Goal: Obtain resource: Download file/media

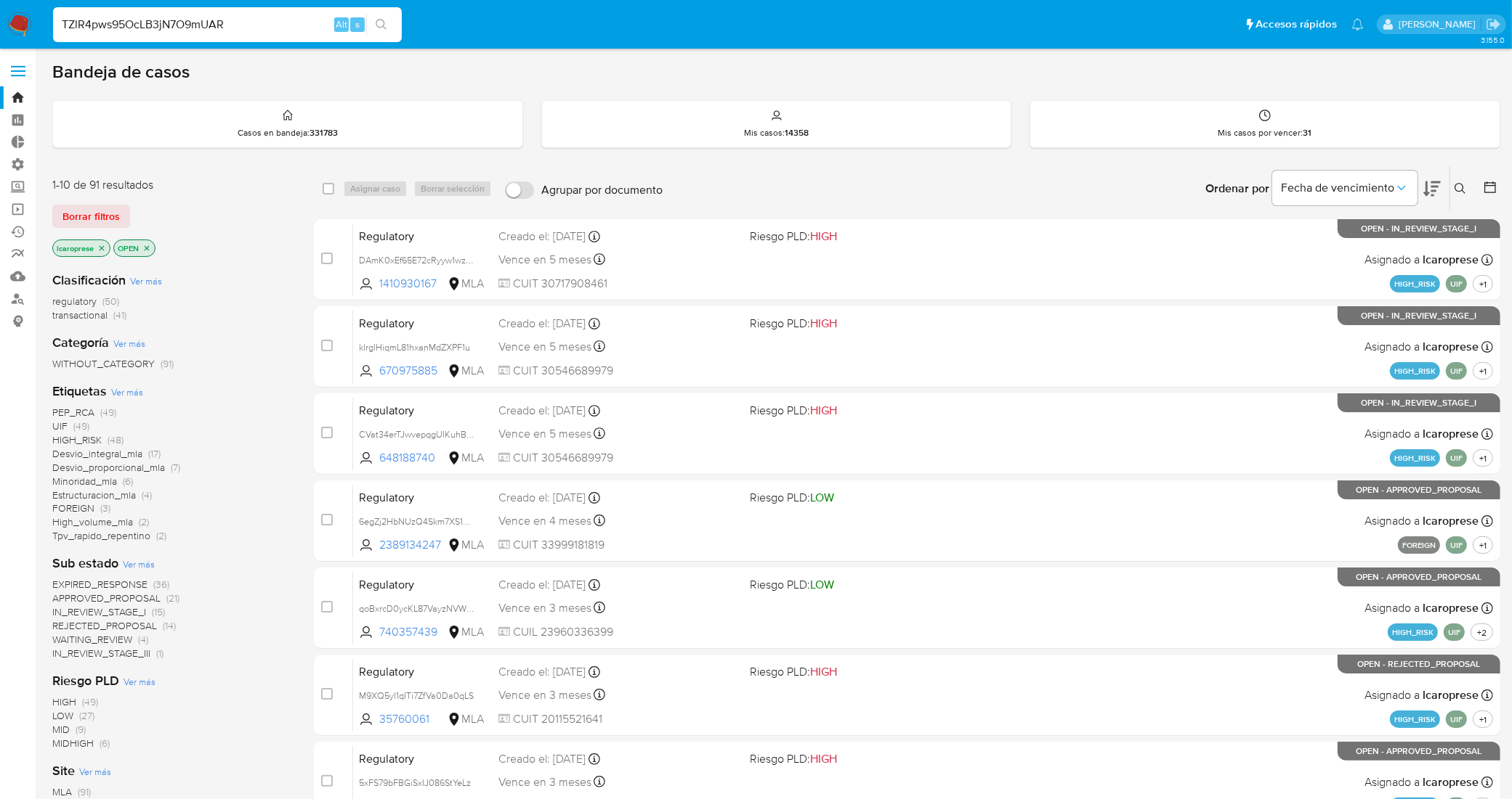
type input "TZlR4pws95OcLB3jN7O9mUAR"
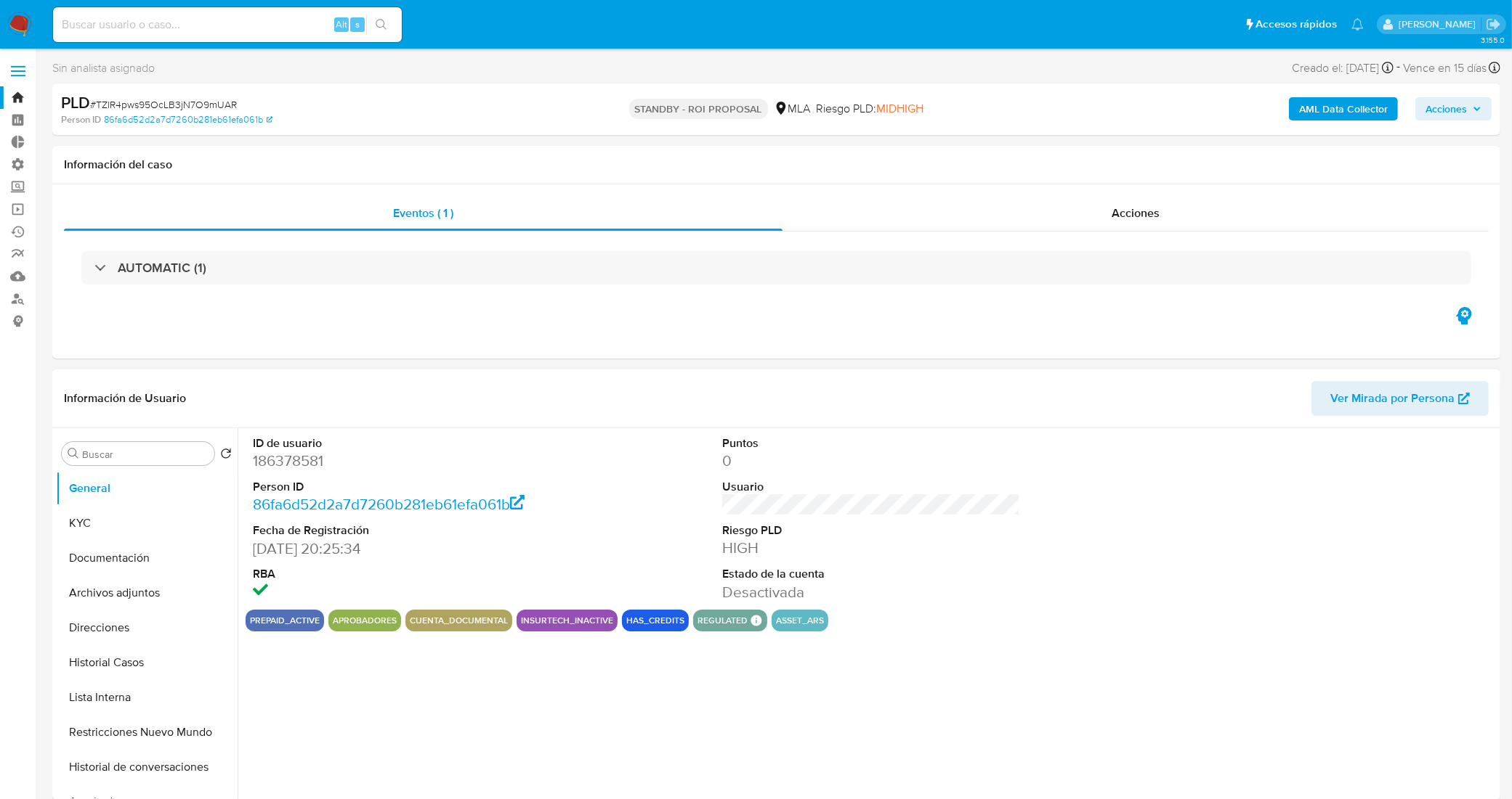
select select "10"
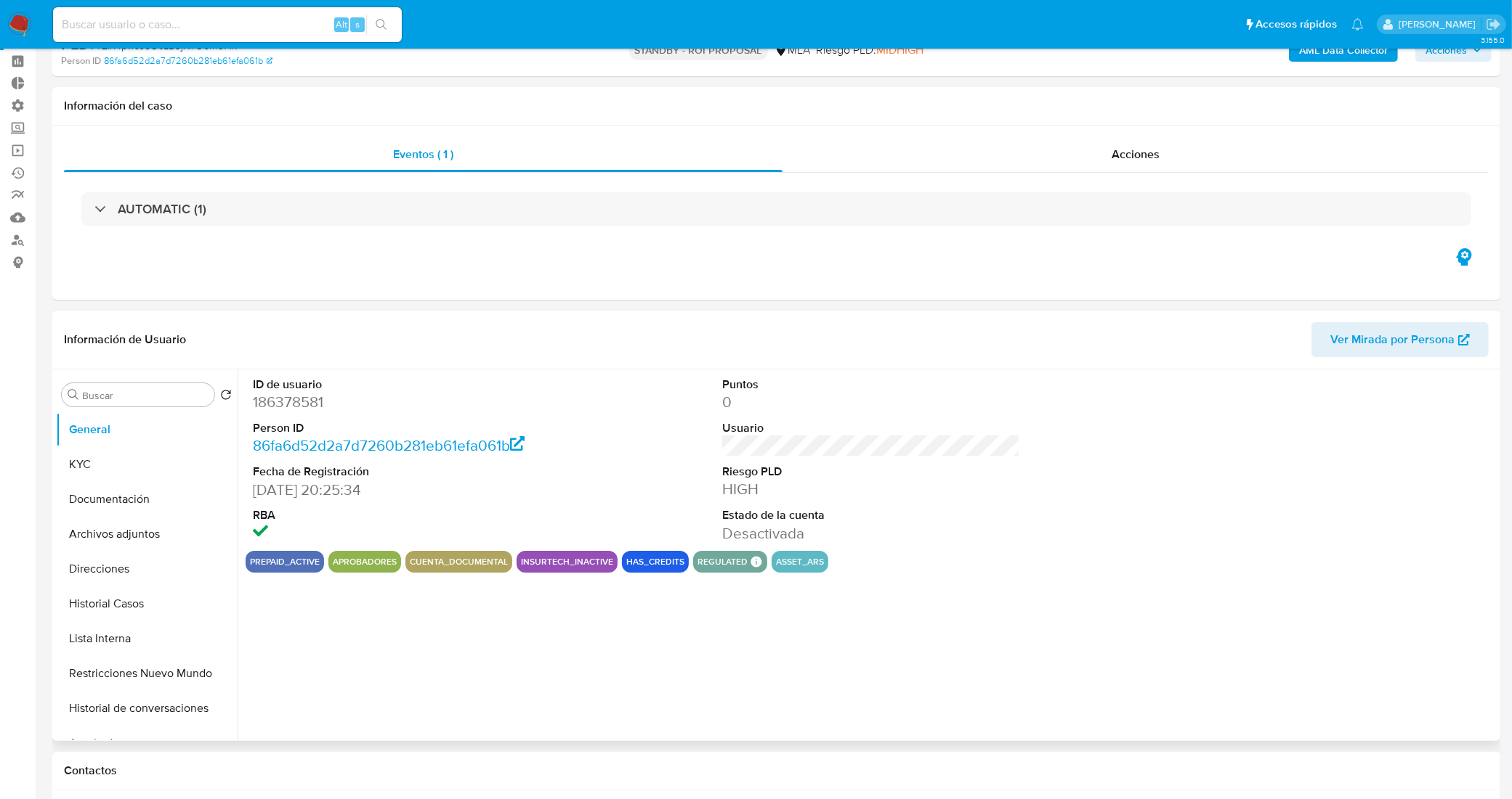
scroll to position [90, 0]
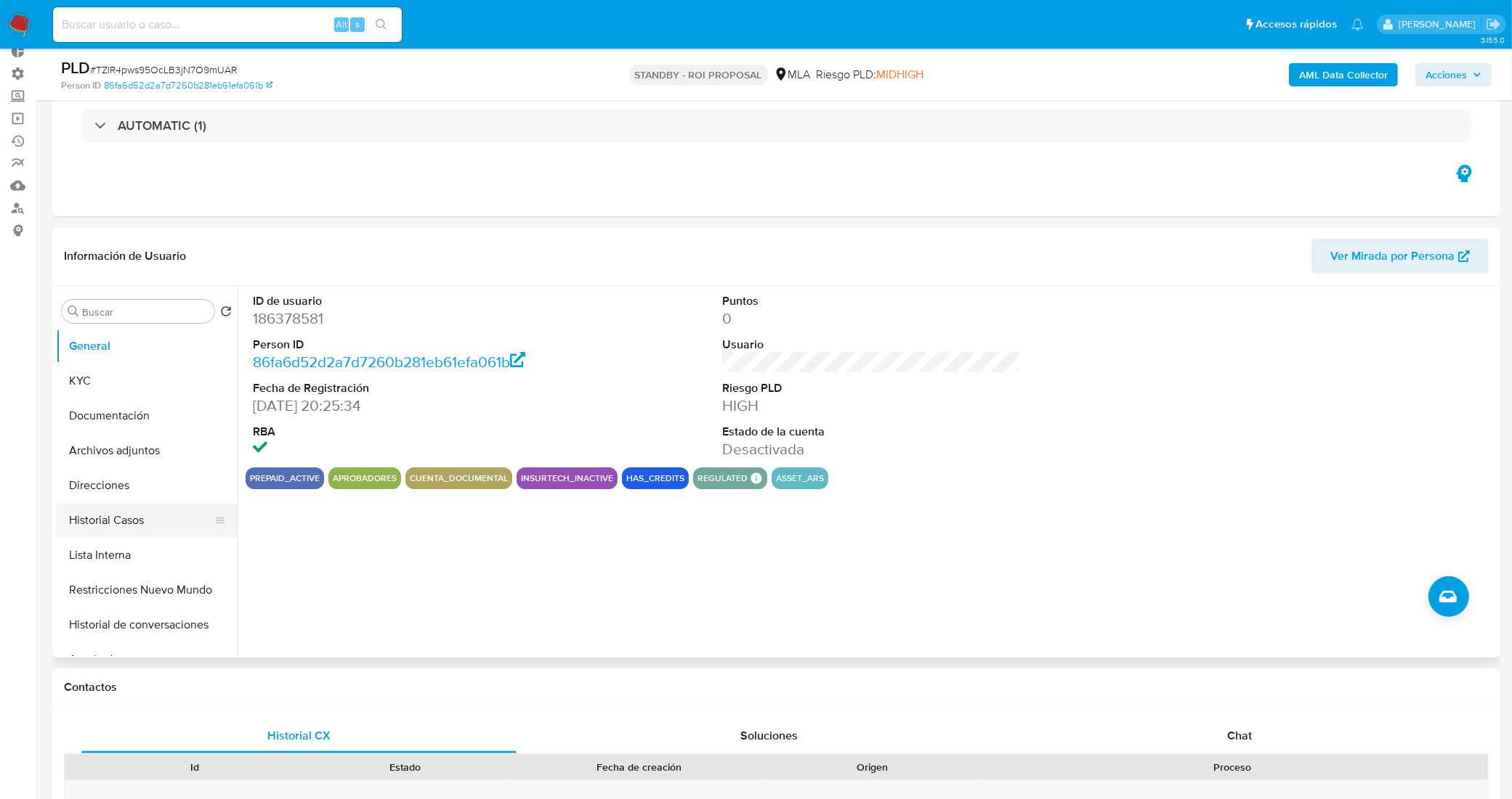
click at [136, 513] on button "Historial Casos" at bounding box center [141, 520] width 170 height 35
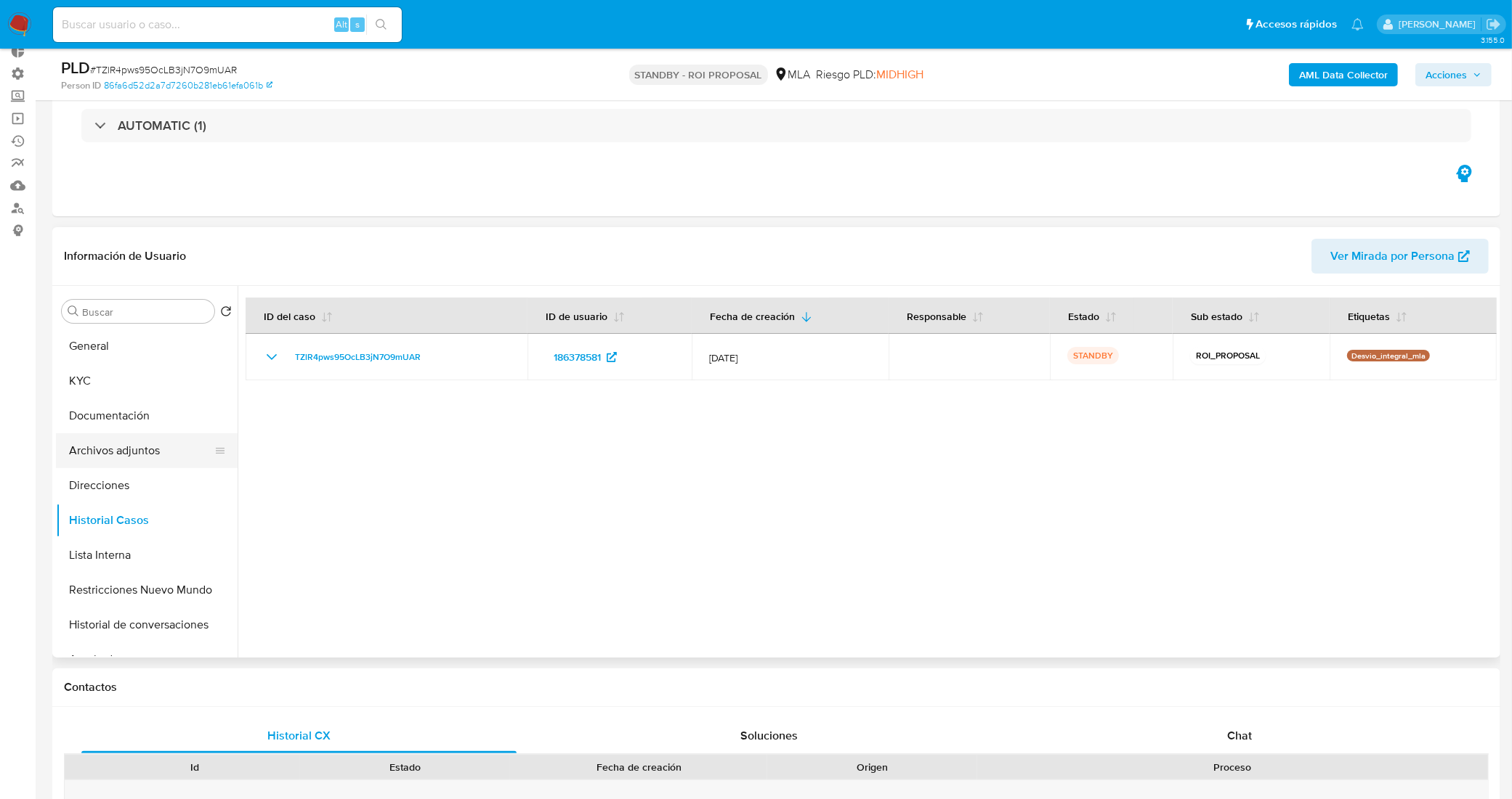
click at [126, 447] on button "Archivos adjuntos" at bounding box center [141, 450] width 170 height 35
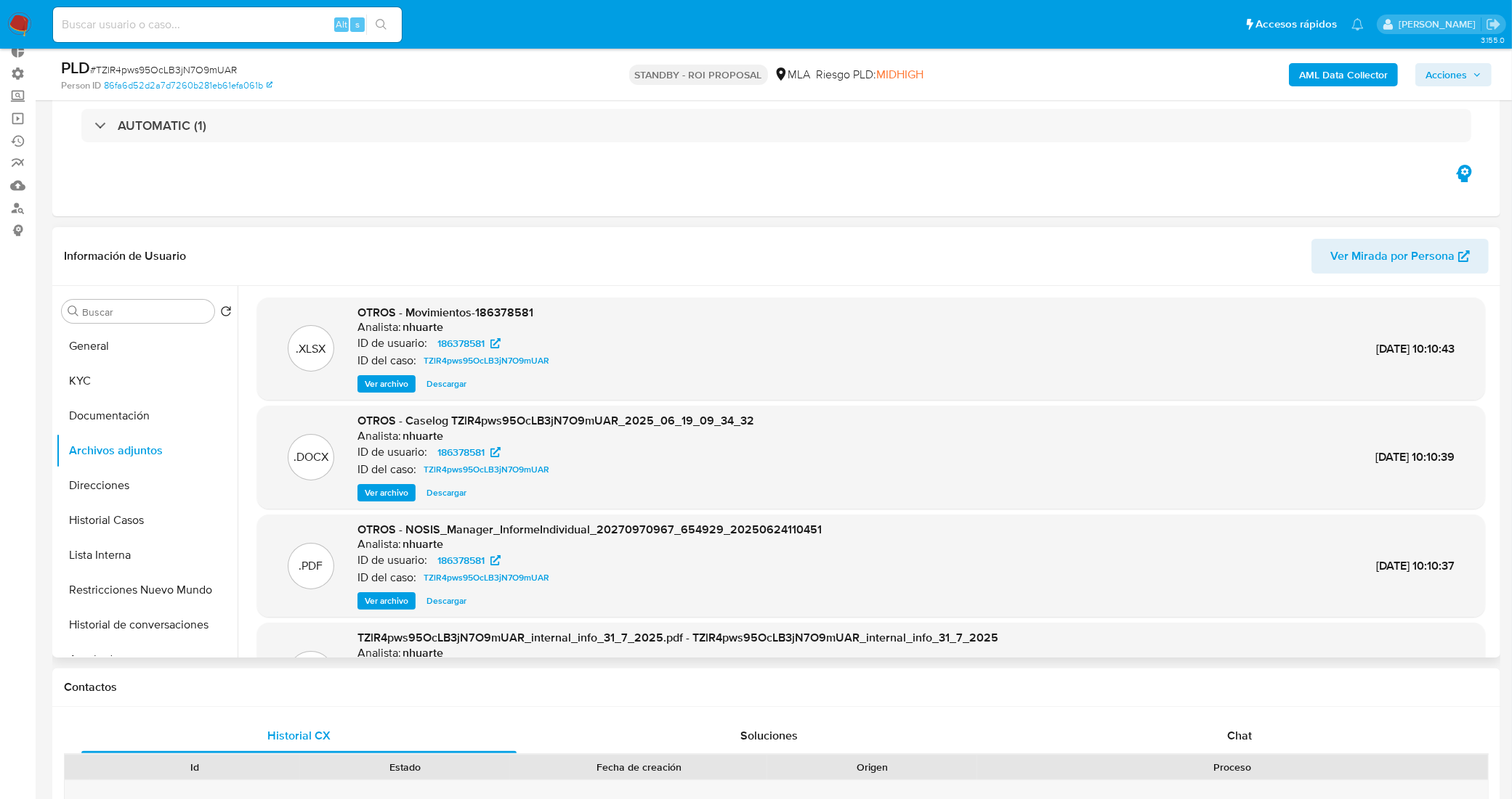
click at [445, 490] on span "Descargar" at bounding box center [446, 493] width 40 height 14
click at [260, 22] on input at bounding box center [227, 24] width 349 height 19
paste input "1ORmBPSLbyIyLxrq14Drhnsb"
type input "1ORmBPSLbyIyLxrq14Drhnsb"
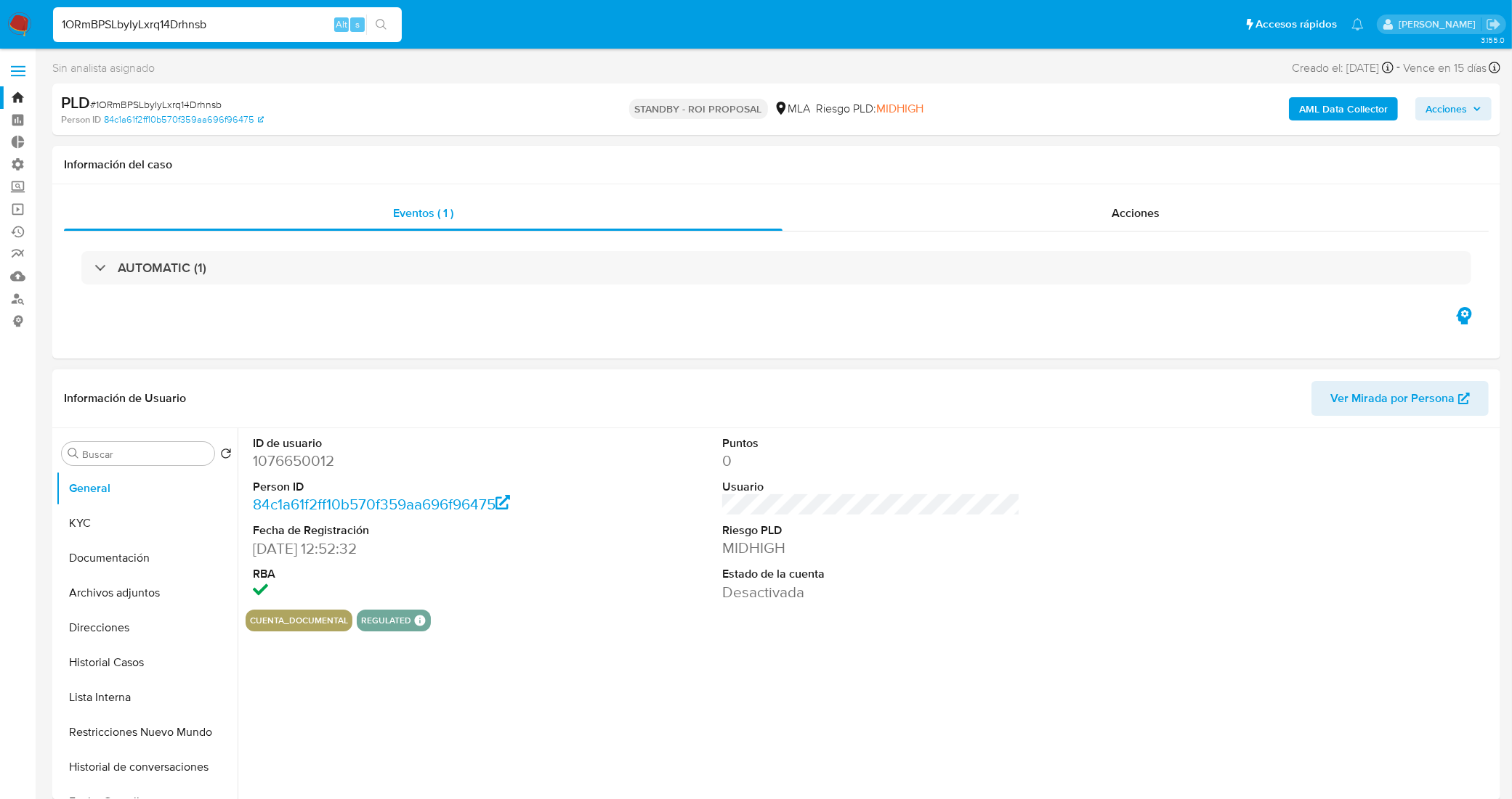
select select "10"
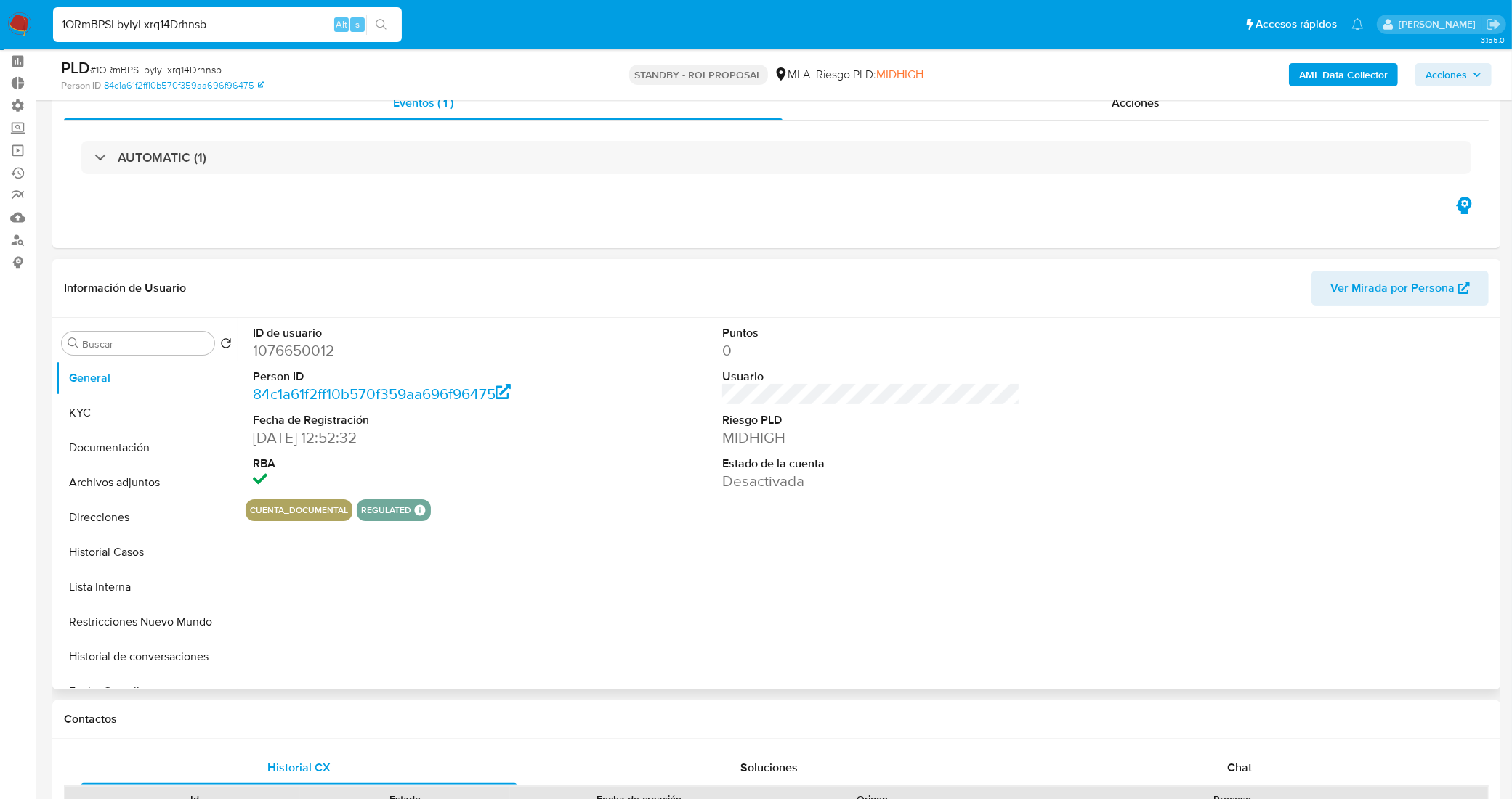
scroll to position [90, 0]
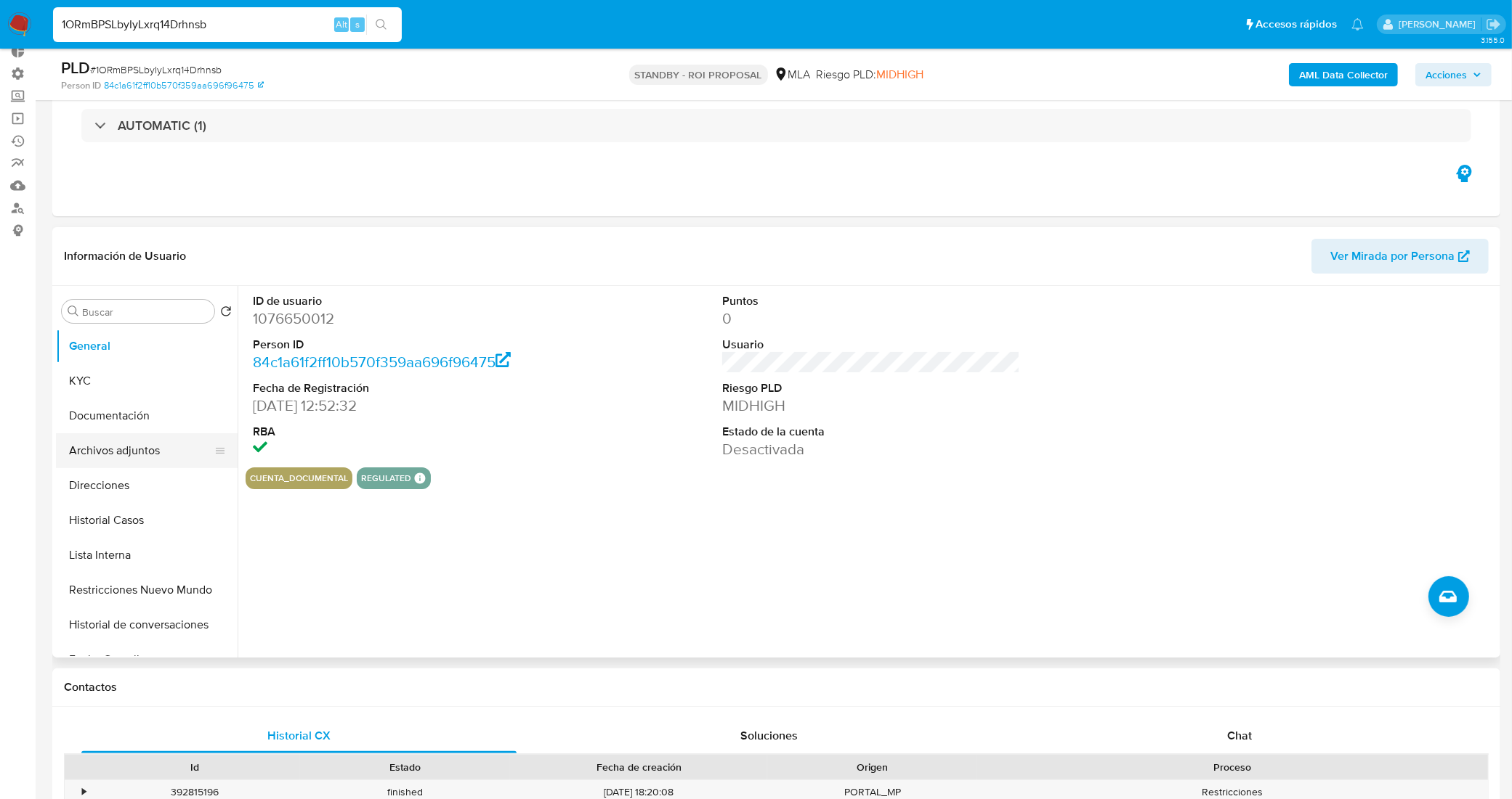
click at [146, 451] on button "Archivos adjuntos" at bounding box center [141, 450] width 170 height 35
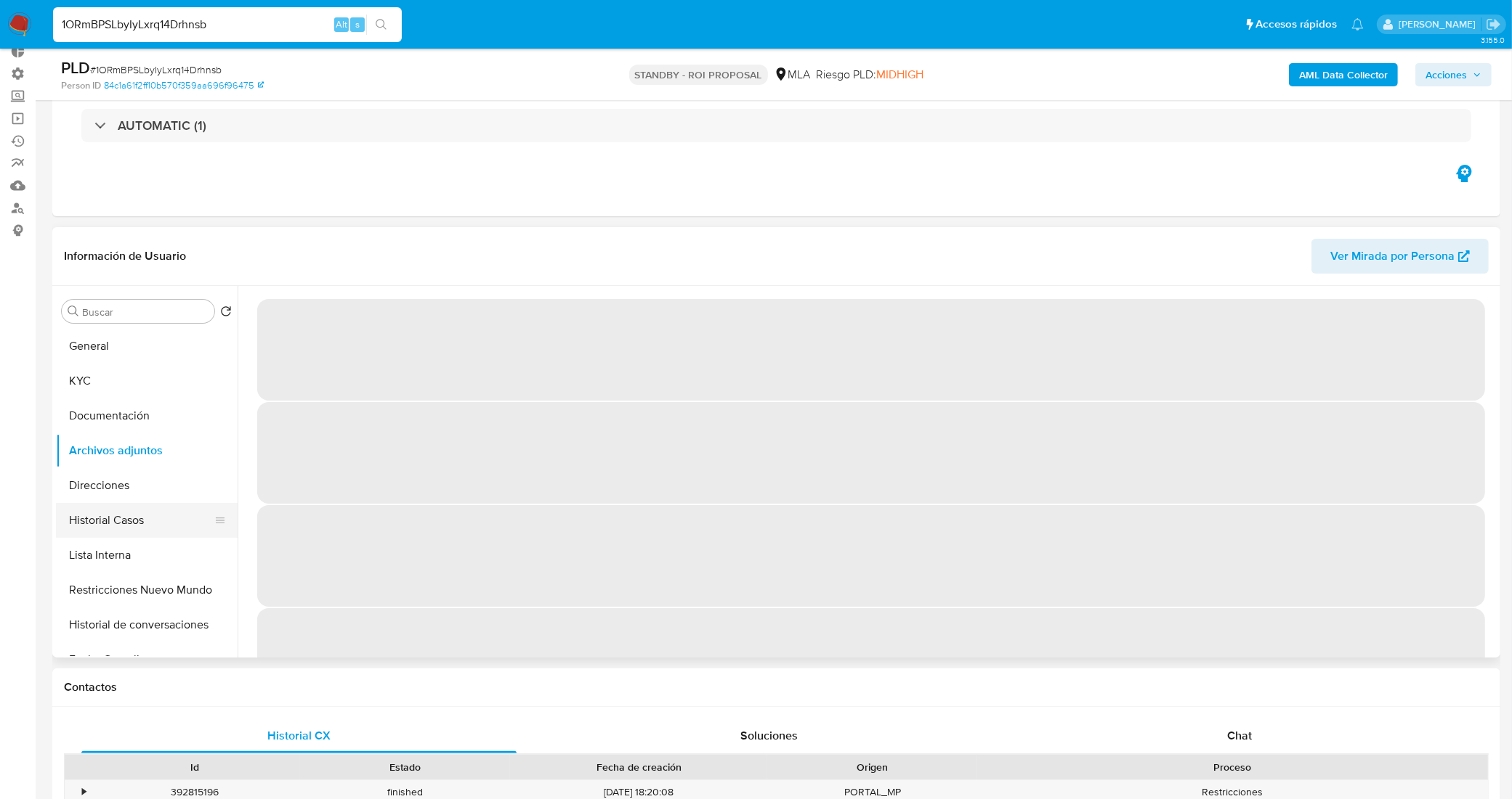
click at [142, 513] on button "Historial Casos" at bounding box center [141, 520] width 170 height 35
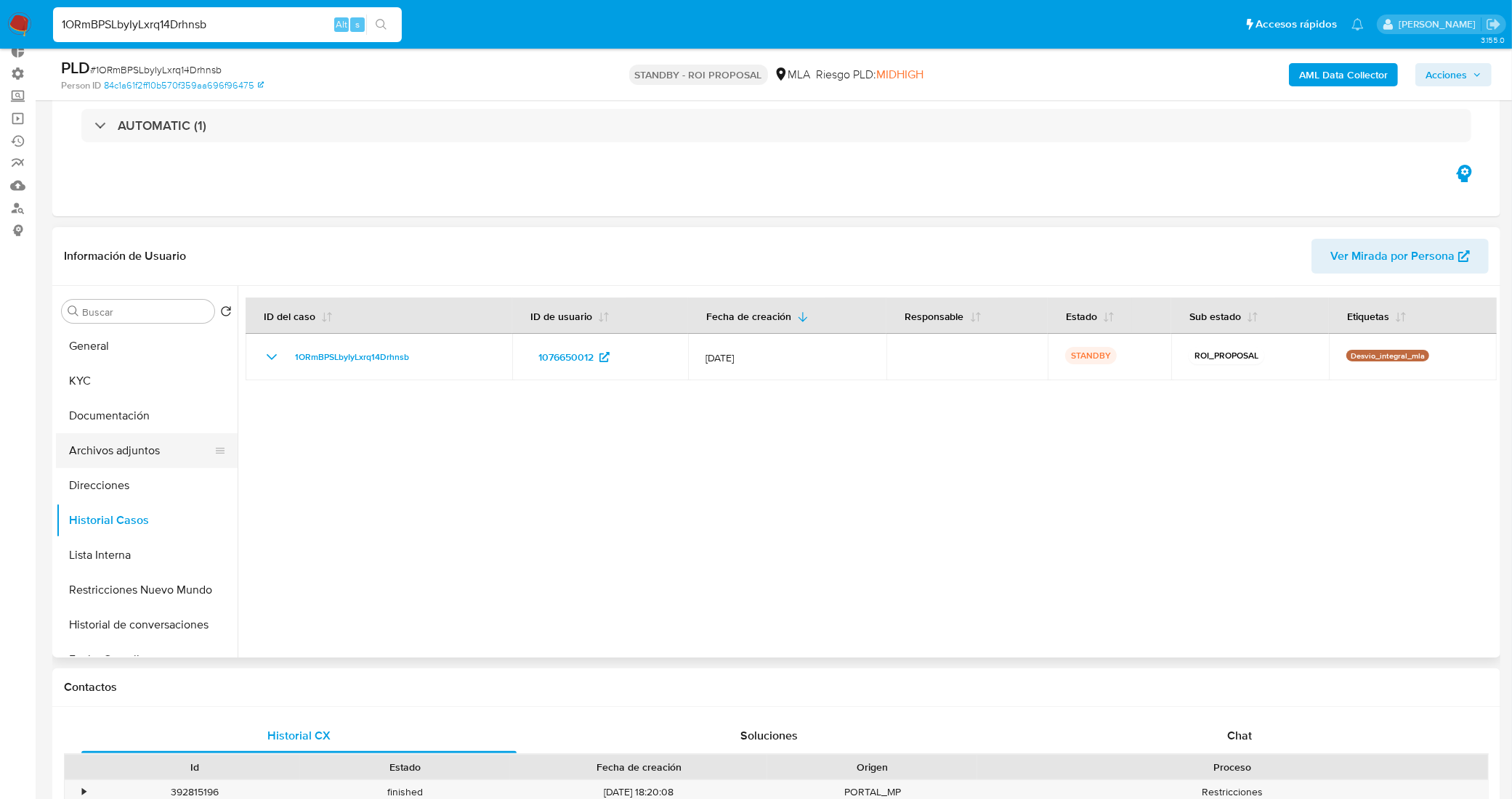
click at [160, 458] on button "Archivos adjuntos" at bounding box center [141, 450] width 170 height 35
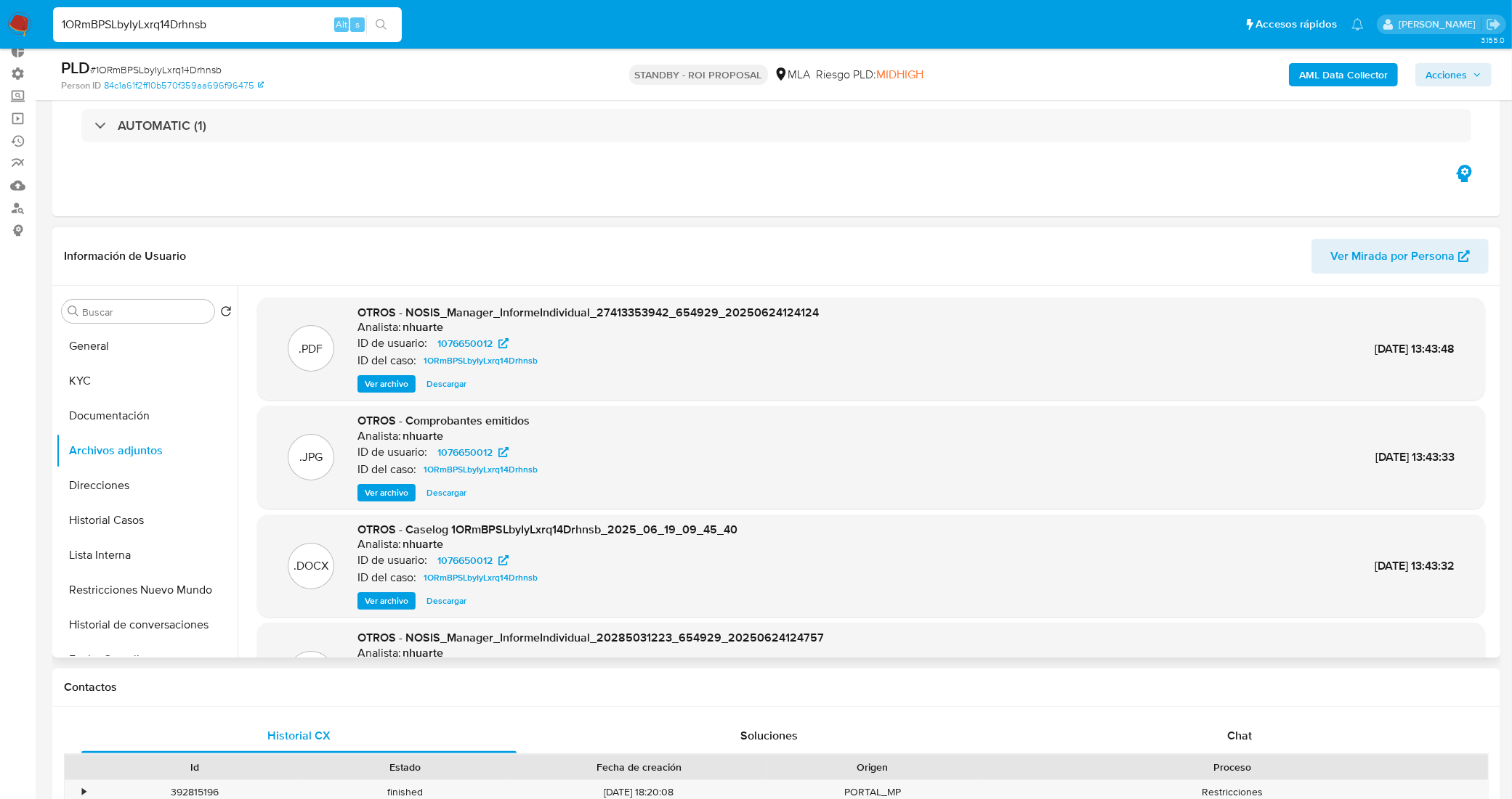
click at [442, 599] on span "Descargar" at bounding box center [446, 601] width 40 height 14
drag, startPoint x: 146, startPoint y: 33, endPoint x: 16, endPoint y: 23, distance: 130.4
click at [16, 23] on nav "Pausado Ver notificaciones 1ORmBPSLbyIyLxrq14Drhnsb Alt s Accesos rápidos Presi…" at bounding box center [756, 24] width 1512 height 49
paste input "v5KVzjGy1cA6NGhb9aCGwilU"
type input "v5KVzjGy1cA6NGhb9aCGwilU"
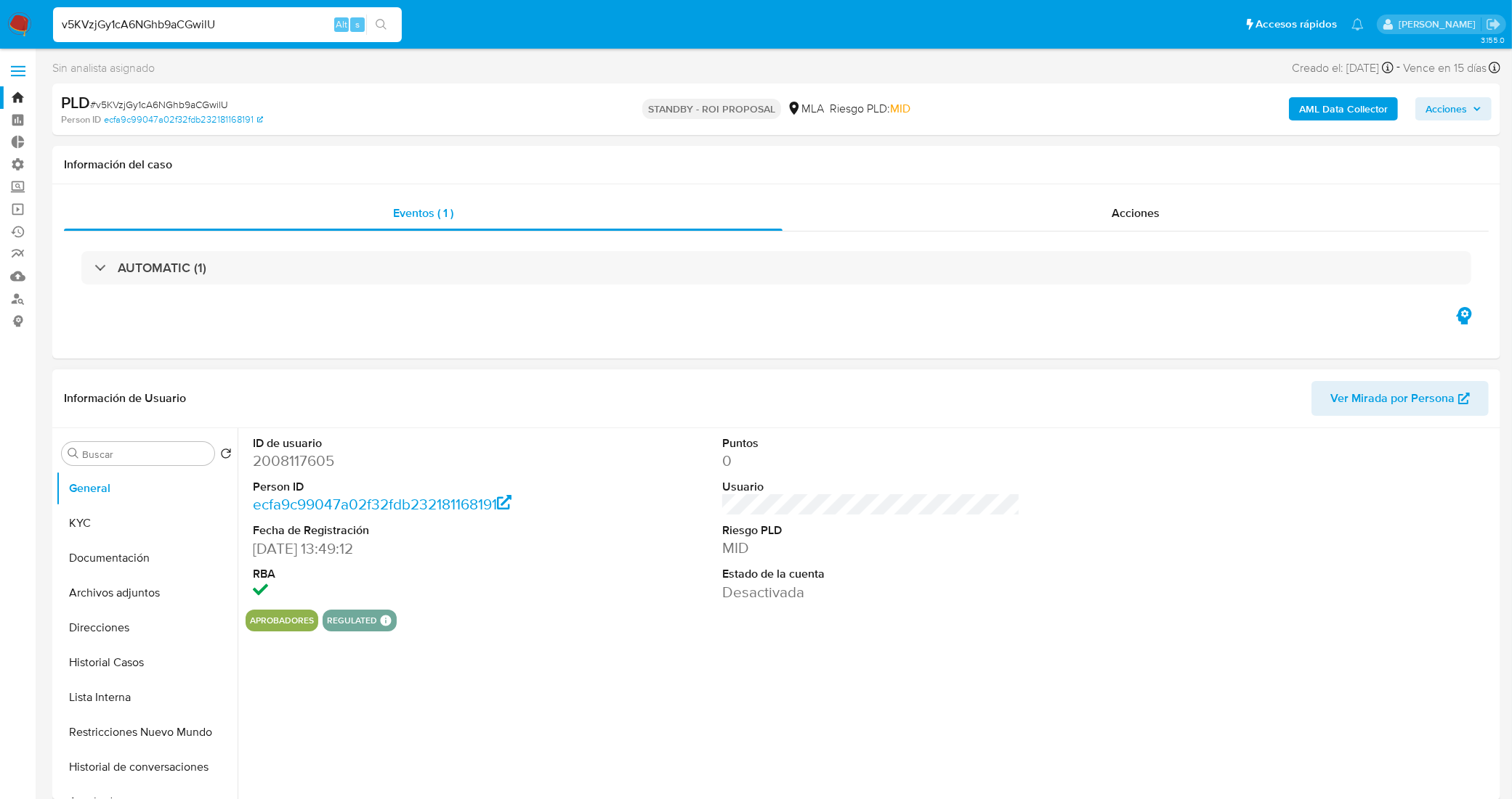
select select "10"
click at [153, 664] on button "Historial Casos" at bounding box center [141, 662] width 170 height 35
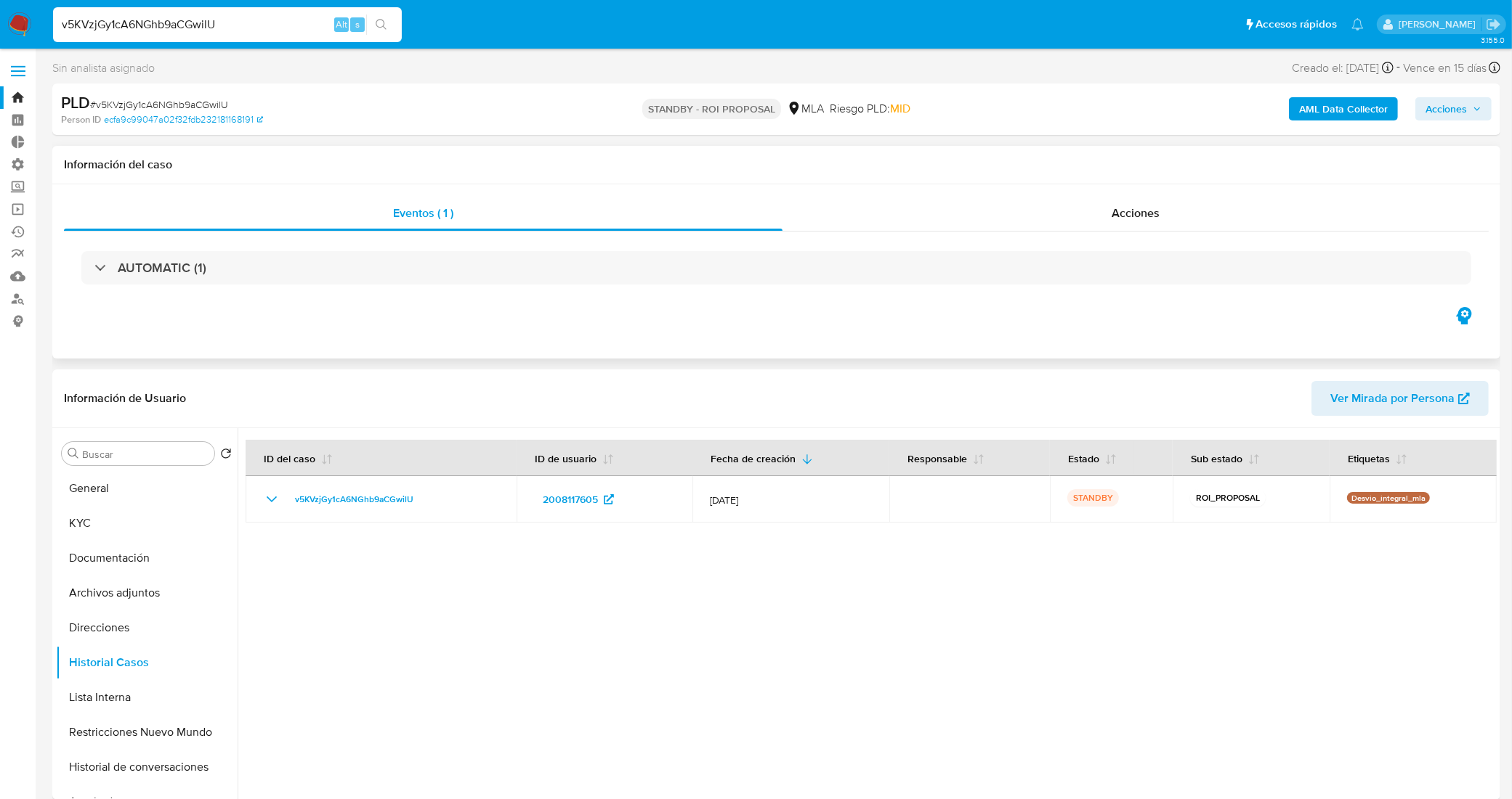
click at [1044, 193] on div "Eventos ( 1 ) Acciones AUTOMATIC (1)" at bounding box center [776, 271] width 1448 height 174
click at [1062, 209] on div "Acciones" at bounding box center [1136, 213] width 706 height 35
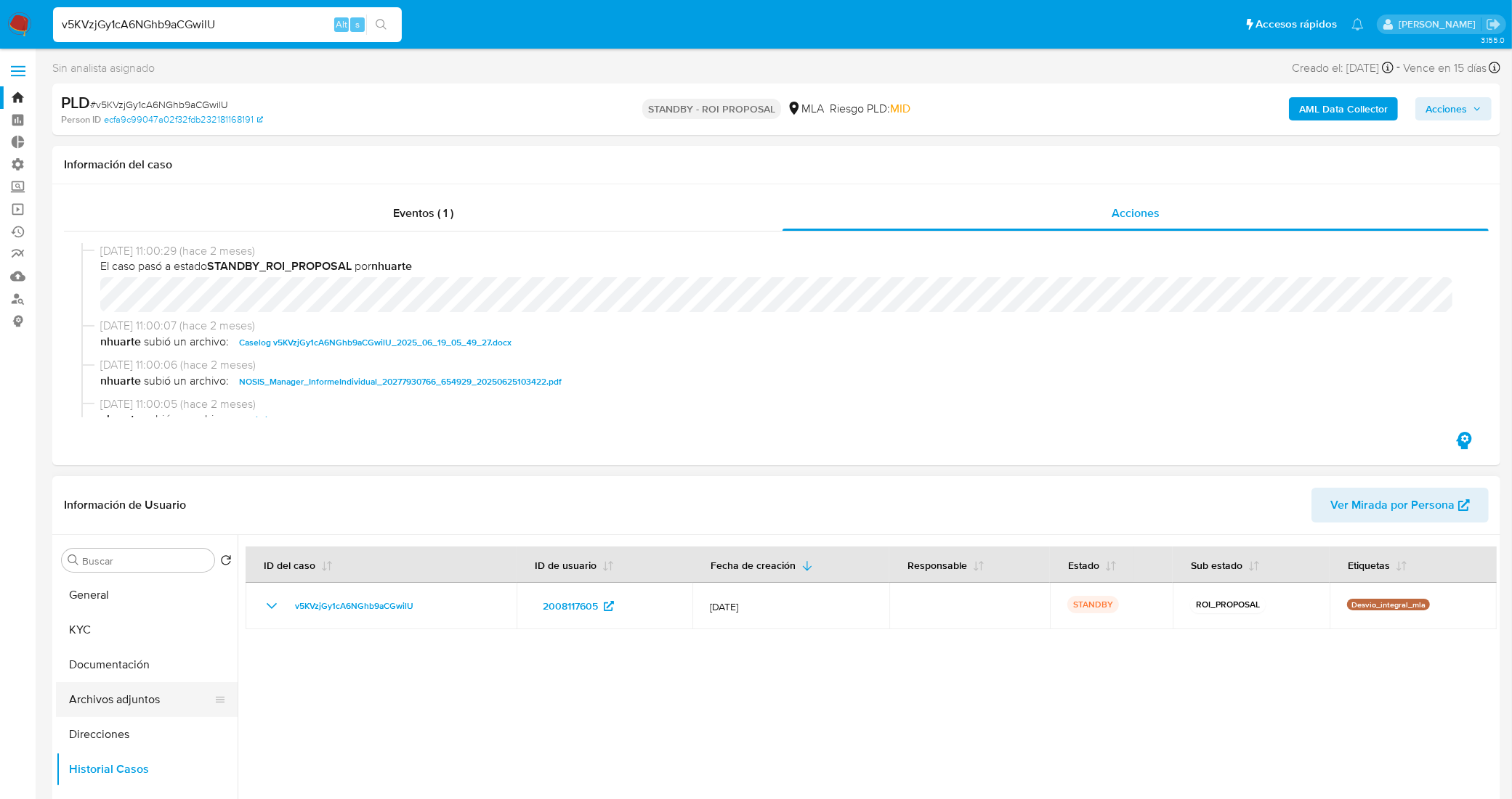
click at [128, 693] on button "Archivos adjuntos" at bounding box center [141, 700] width 170 height 35
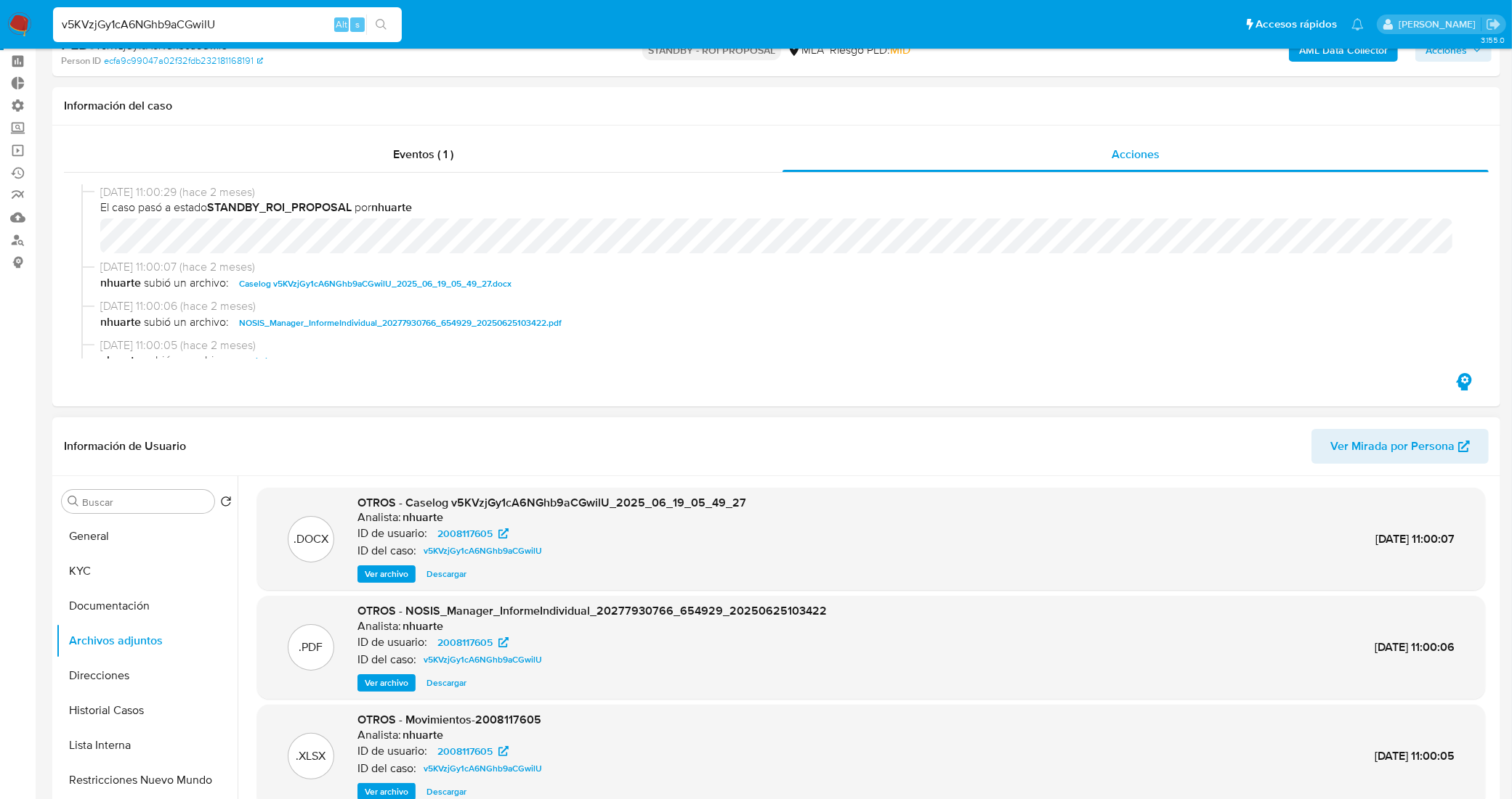
scroll to position [90, 0]
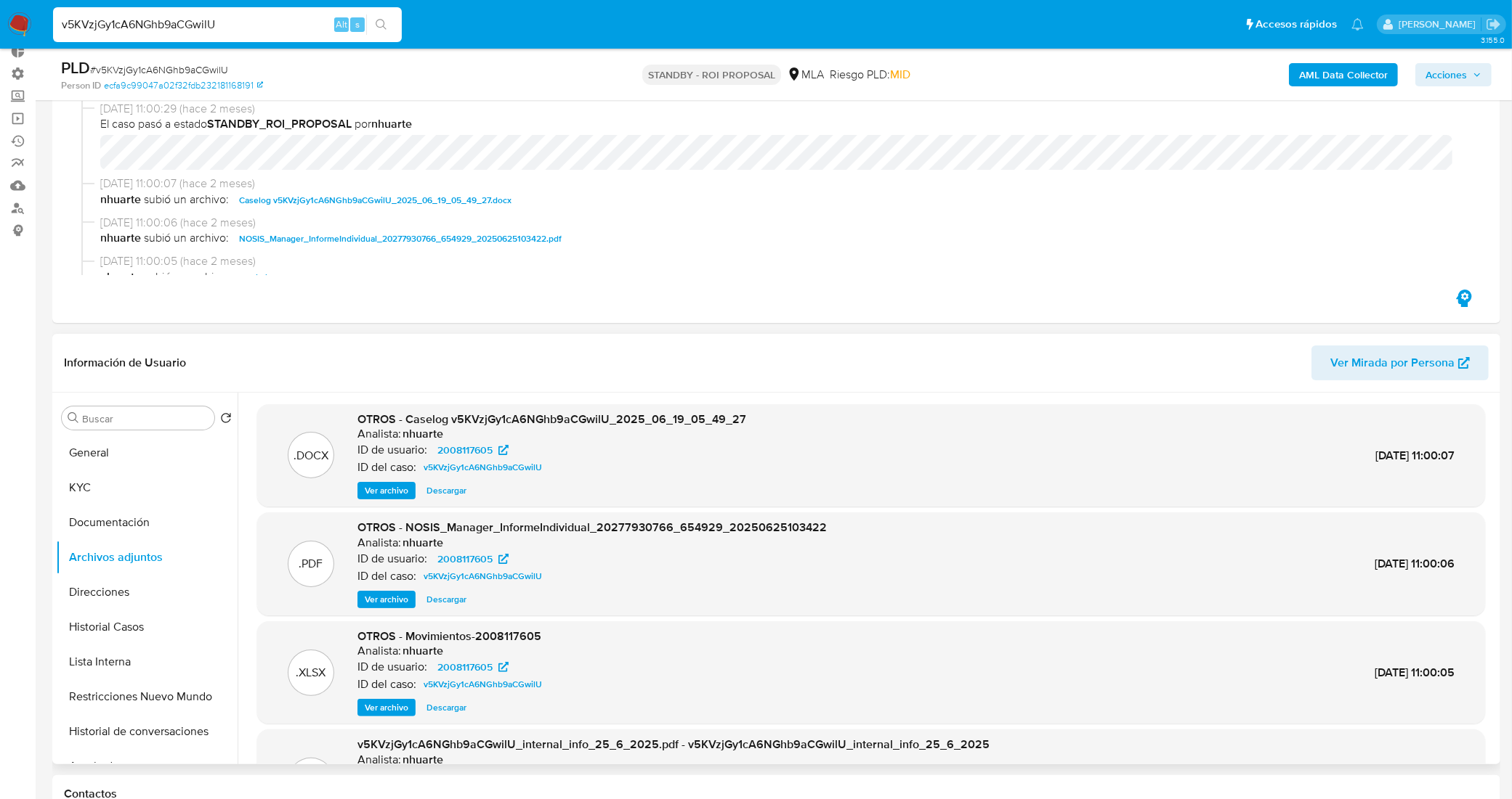
click at [451, 483] on span "Descargar" at bounding box center [446, 490] width 40 height 14
drag, startPoint x: 255, startPoint y: 17, endPoint x: 0, endPoint y: -6, distance: 256.0
paste input "U67irgzhchfhdpZWx4MrPGBp"
type input "U67irgzhchfhdpZWx4MrPGBp"
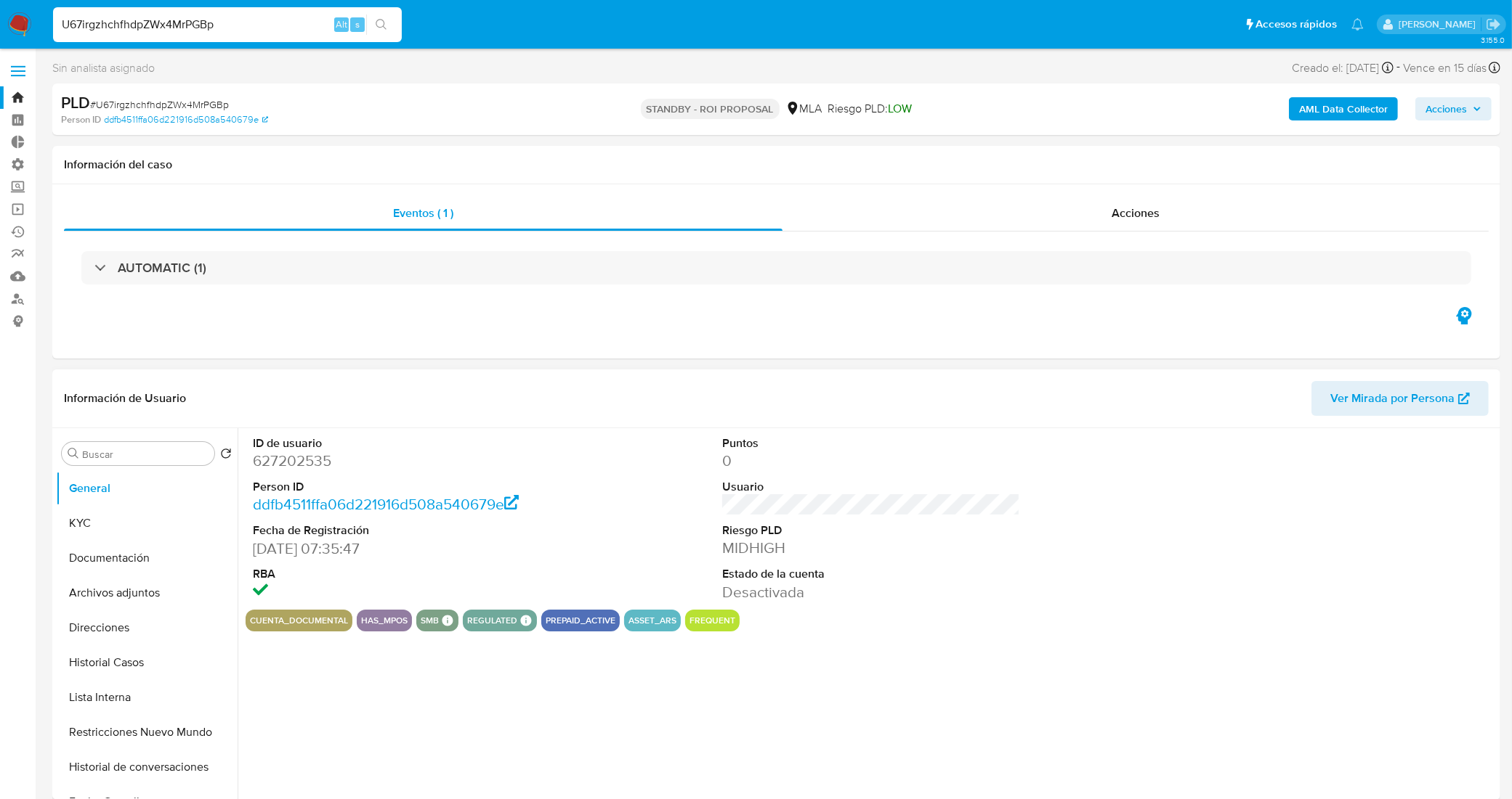
select select "10"
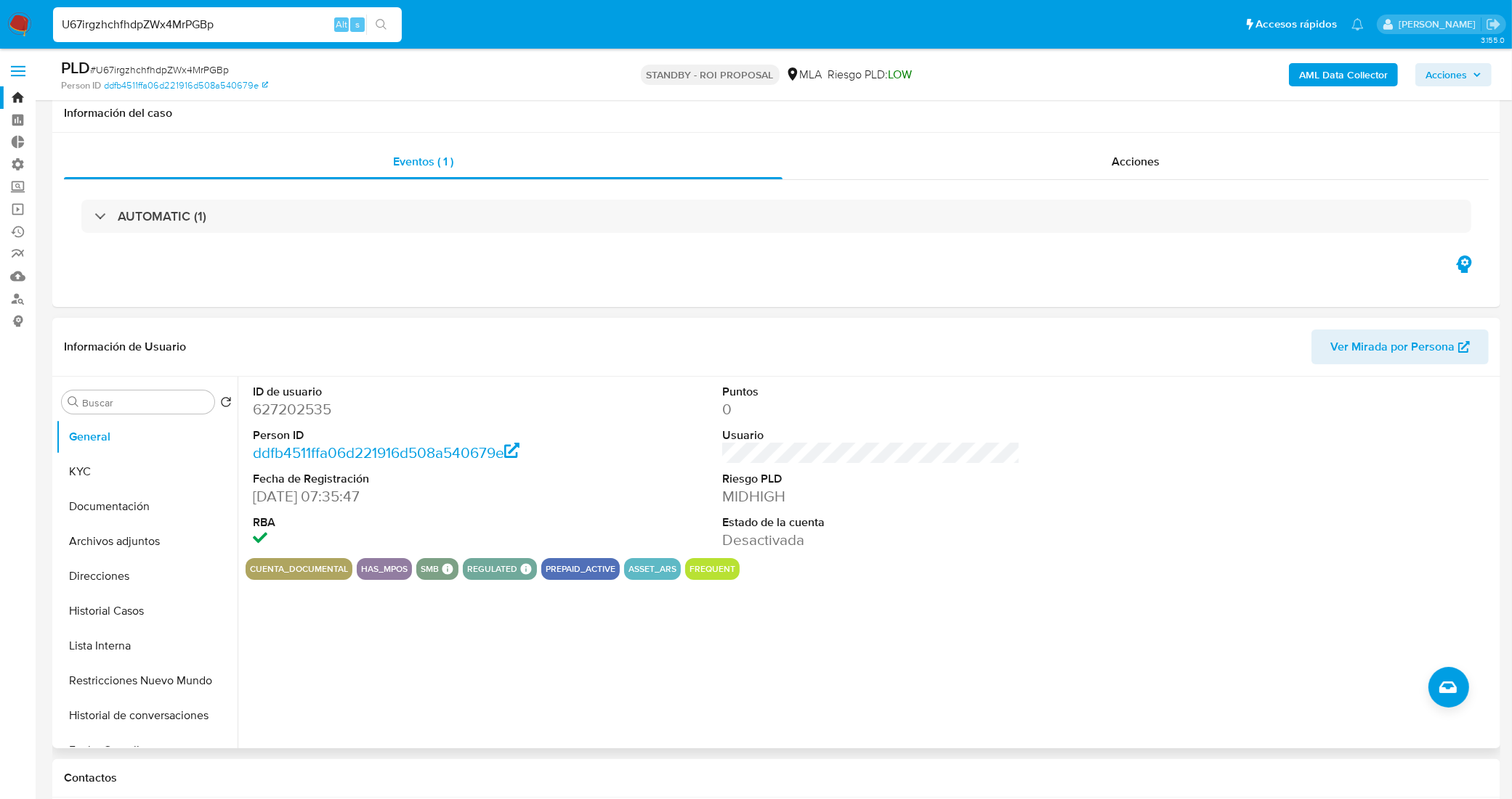
scroll to position [90, 0]
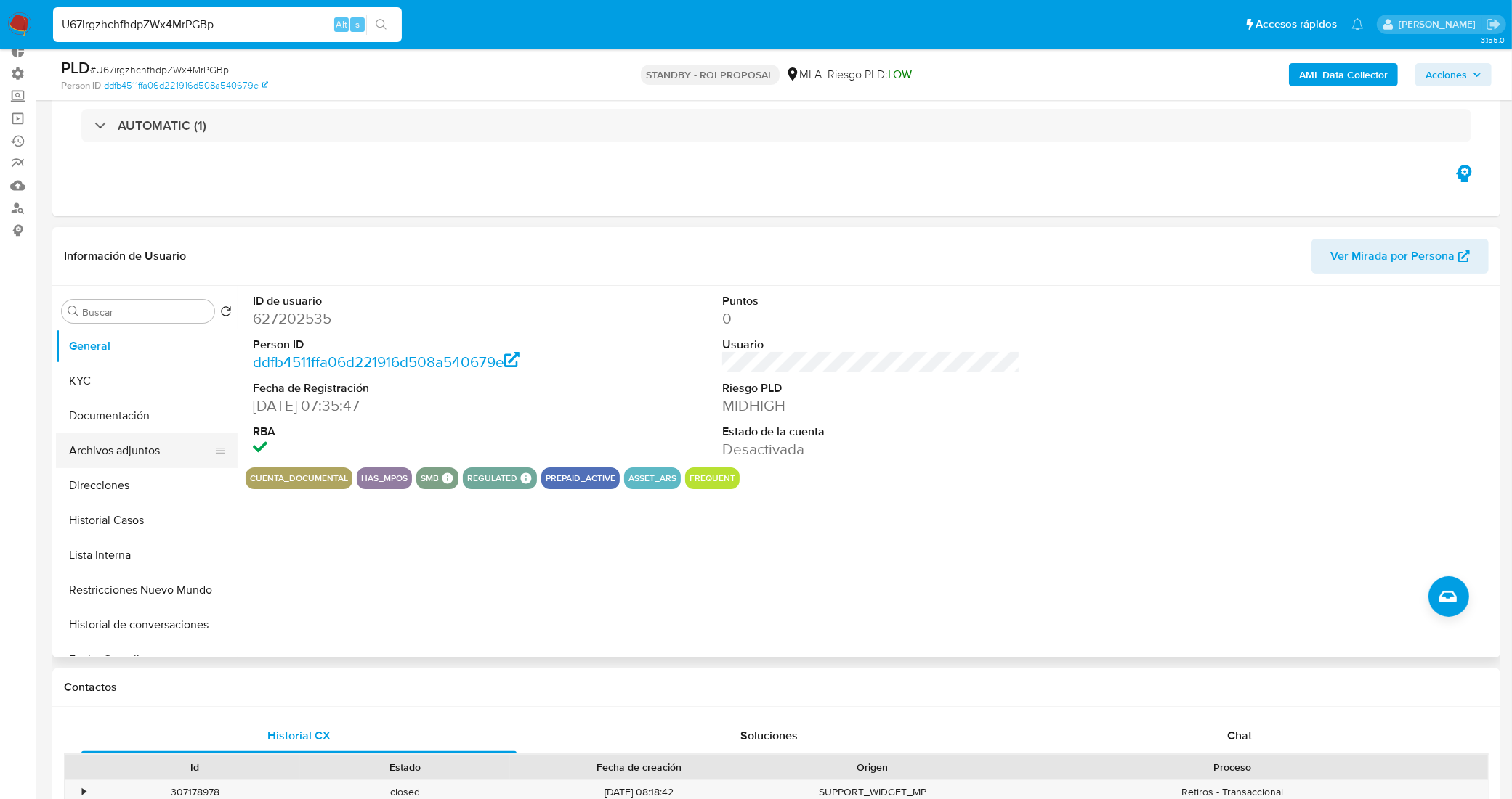
click at [122, 455] on button "Archivos adjuntos" at bounding box center [141, 450] width 170 height 35
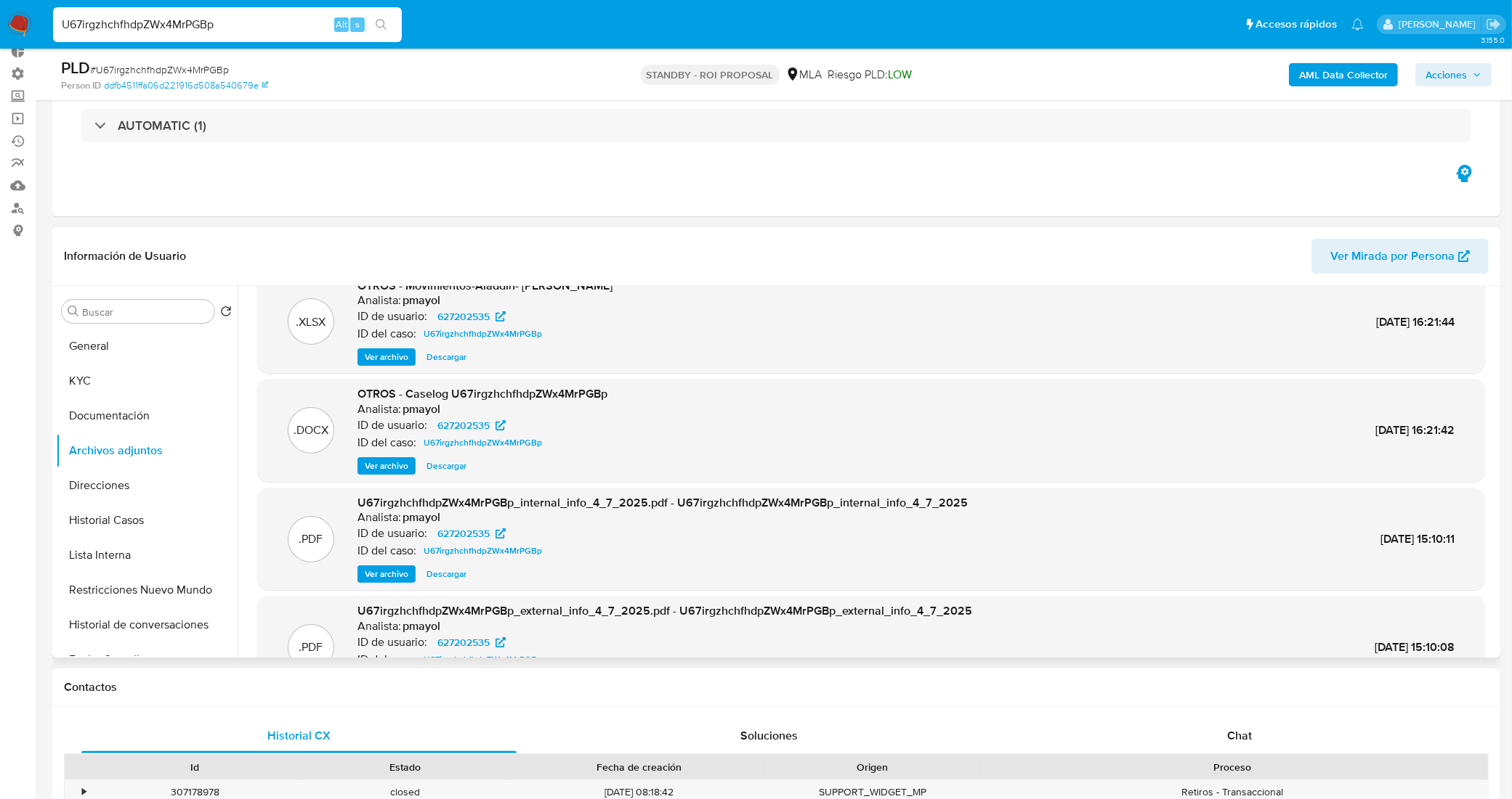
scroll to position [0, 0]
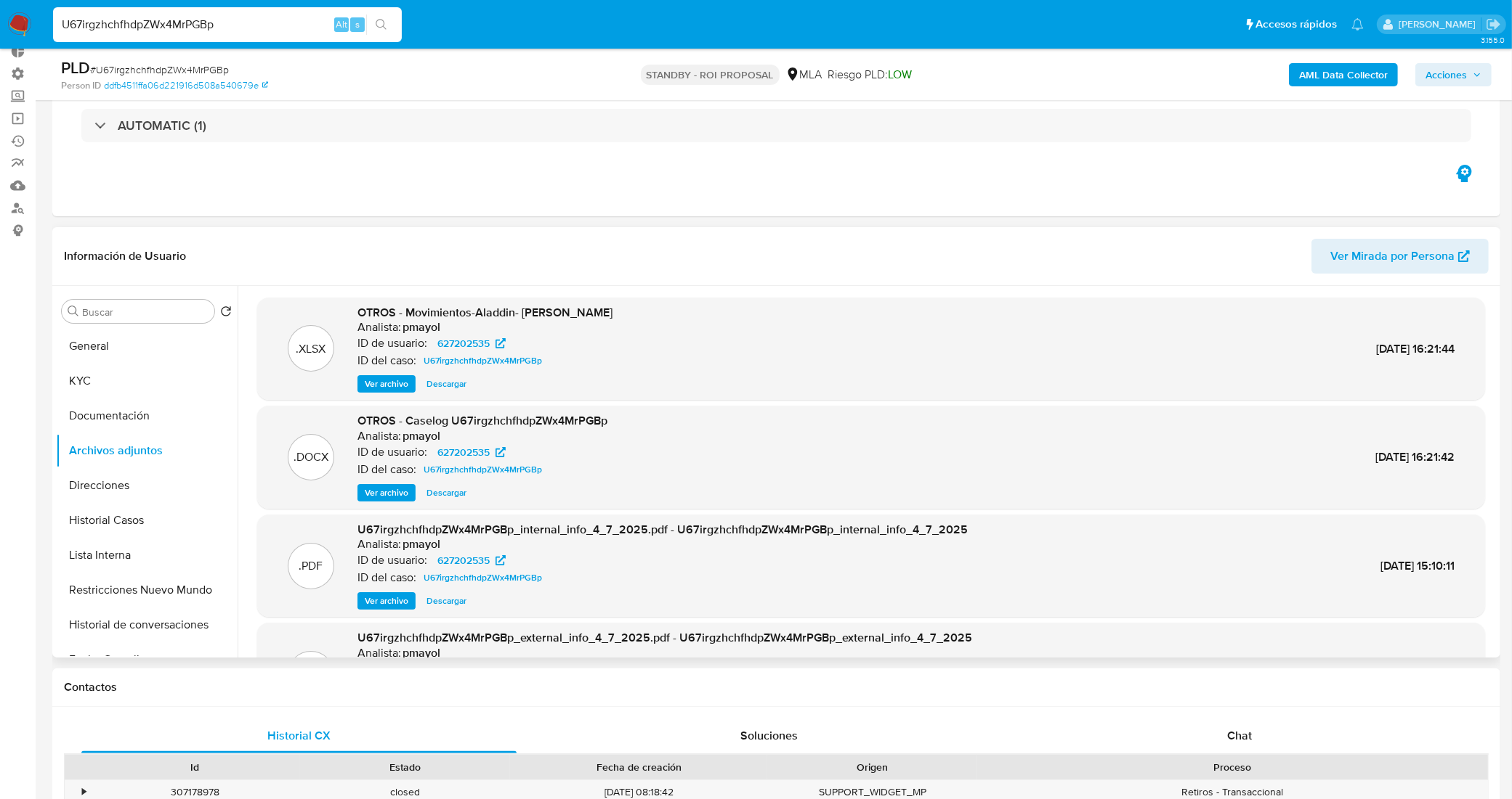
click at [444, 491] on span "Descargar" at bounding box center [446, 493] width 40 height 14
drag, startPoint x: 220, startPoint y: 24, endPoint x: 0, endPoint y: -11, distance: 222.8
paste input "oADsLxjCNwRIWIy8X0sLpTyI"
type input "oADsLxjCNwRIWIy8X0sLpTyI"
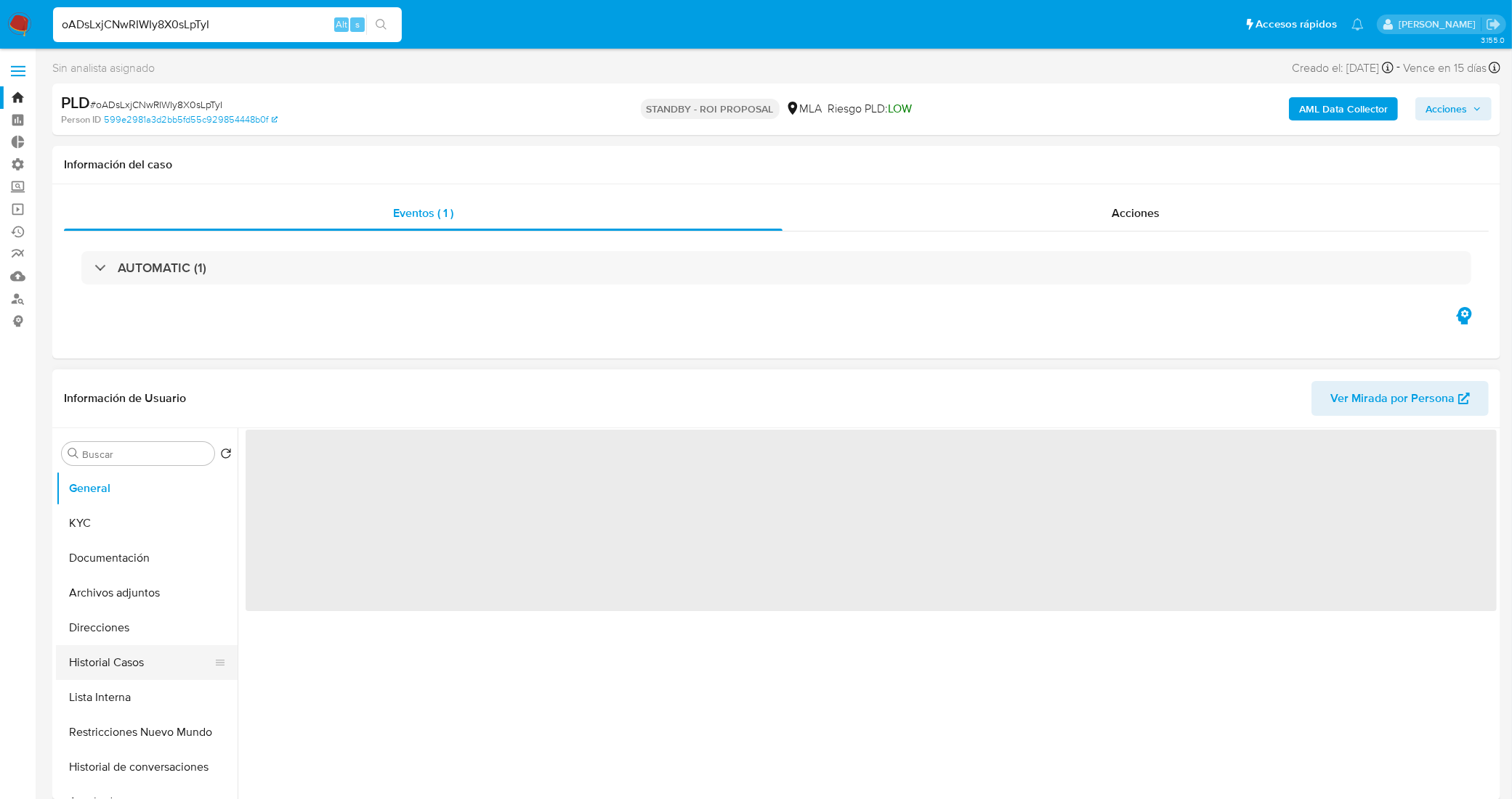
click at [142, 673] on button "Historial Casos" at bounding box center [141, 662] width 170 height 35
select select "10"
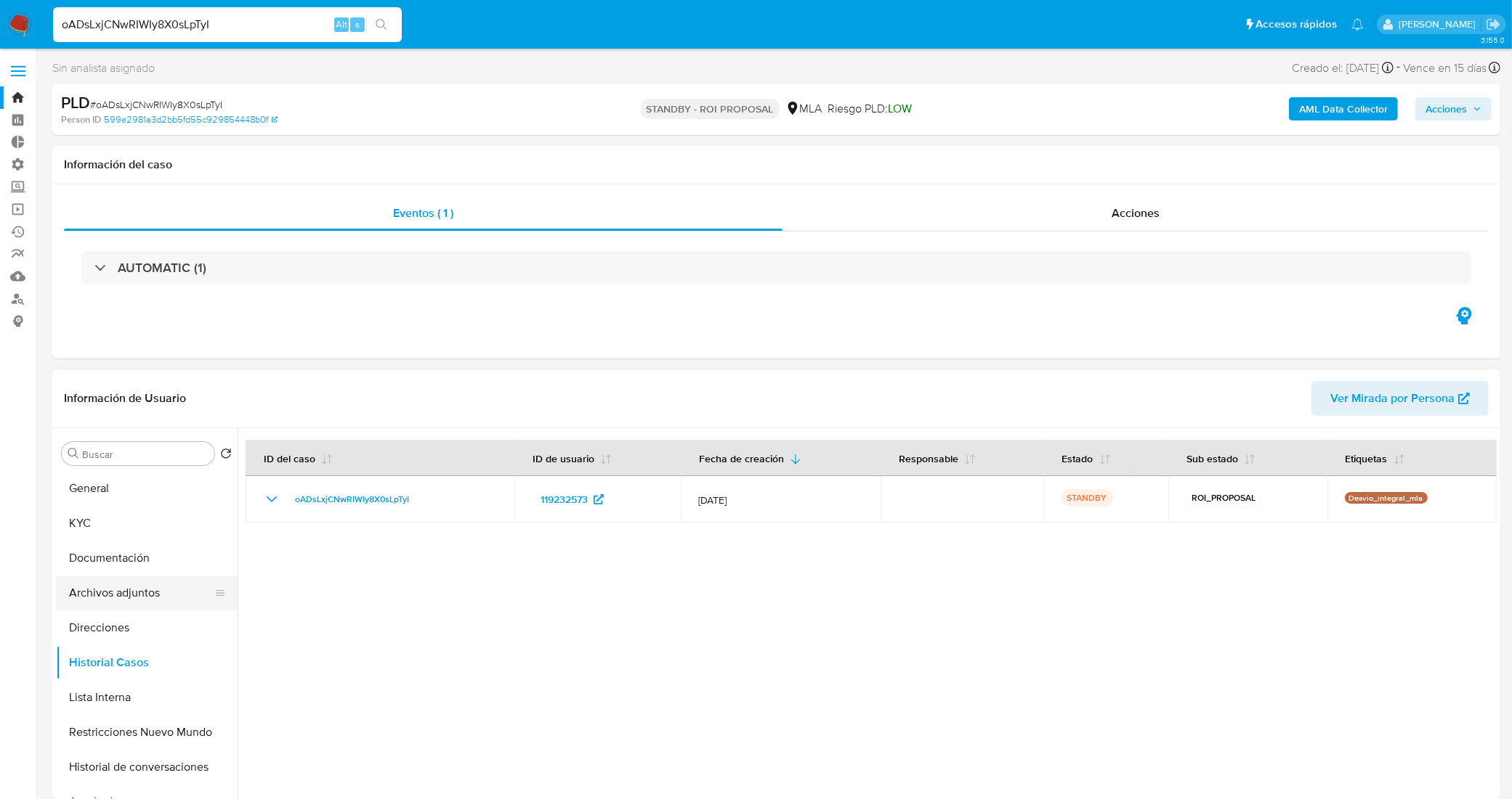
click at [106, 591] on button "Archivos adjuntos" at bounding box center [141, 592] width 170 height 35
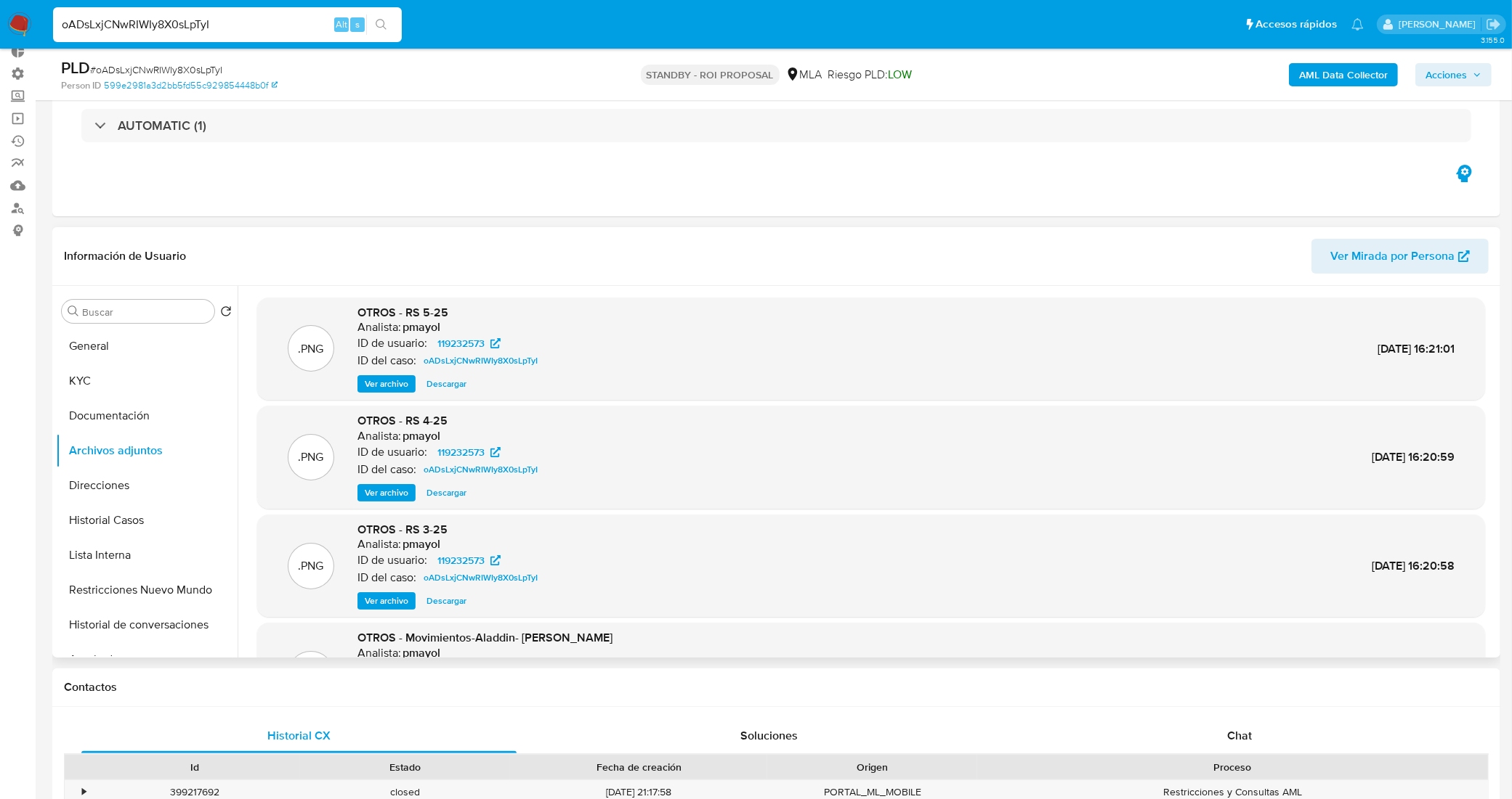
scroll to position [121, 0]
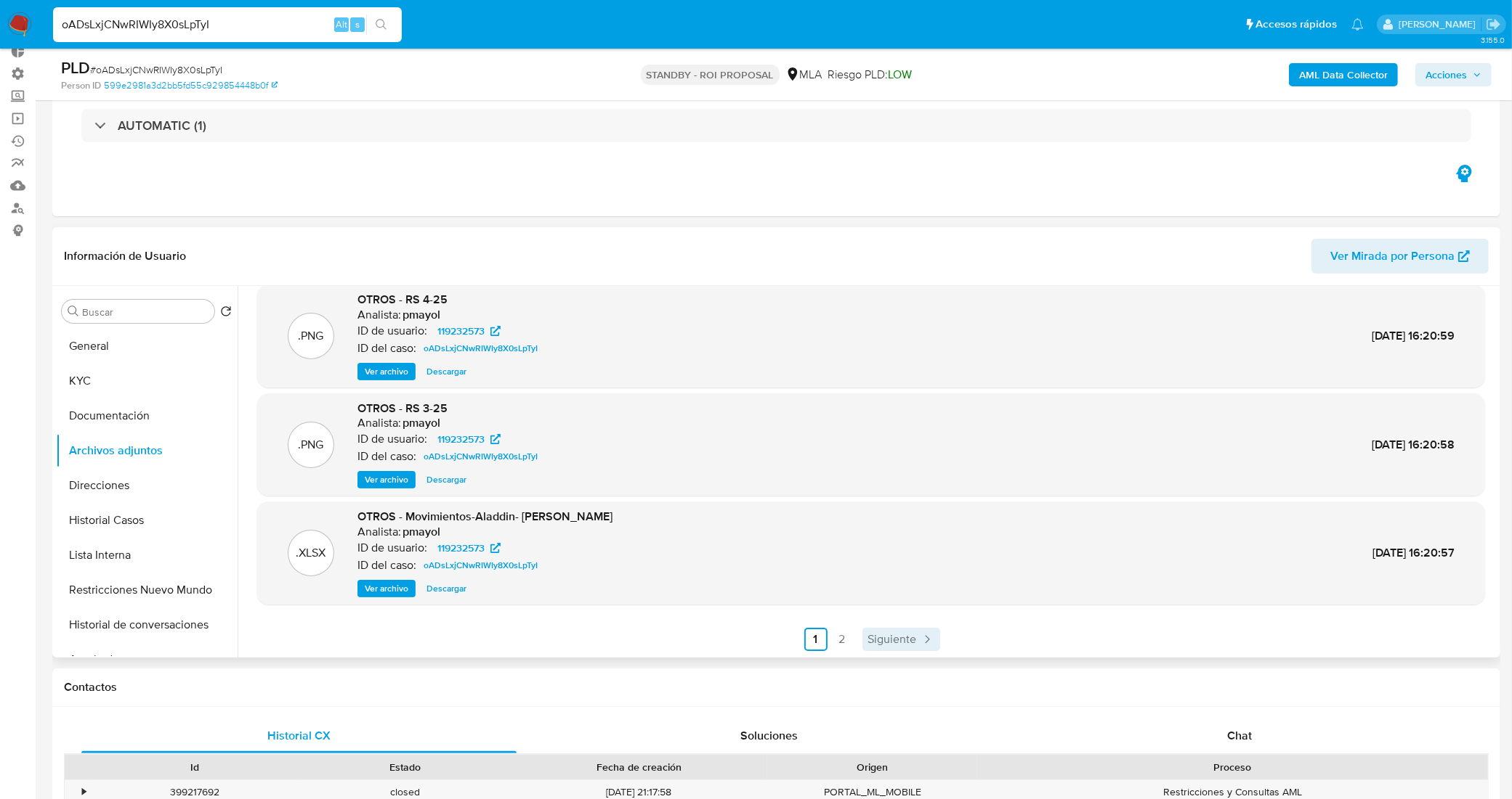
click at [894, 634] on span "Siguiente" at bounding box center [892, 639] width 49 height 12
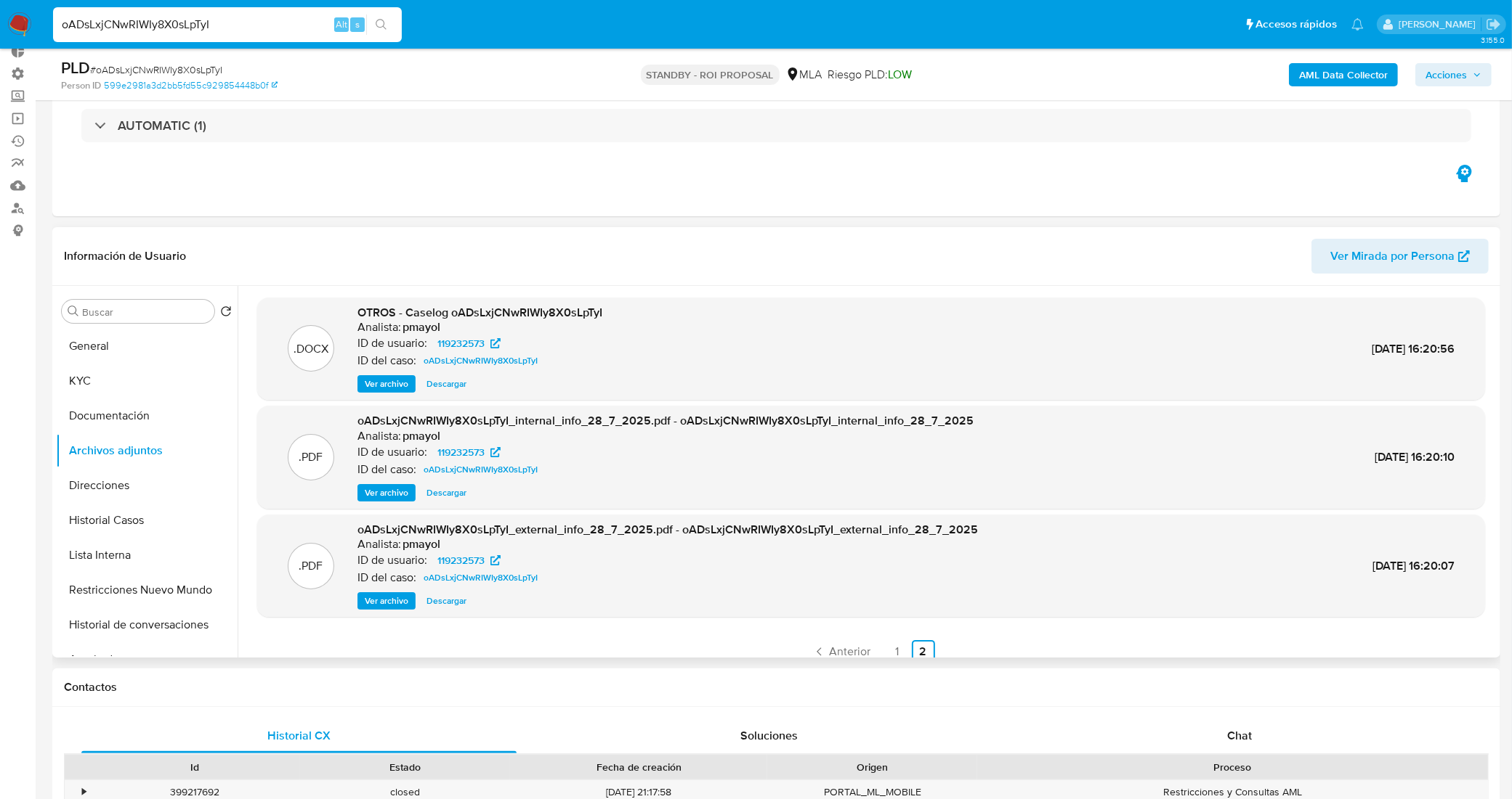
click at [445, 387] on span "Descargar" at bounding box center [446, 384] width 40 height 14
drag, startPoint x: 241, startPoint y: 31, endPoint x: 66, endPoint y: 12, distance: 176.0
click at [66, 12] on div "oADsLxjCNwRIWIy8X0sLpTyI Alt s" at bounding box center [227, 24] width 349 height 35
paste input "T6L5p2JeeaqAW8kkhs4eF8J5"
type input "oT6L5p2JeeaqAW8kkhs4eF8J5"
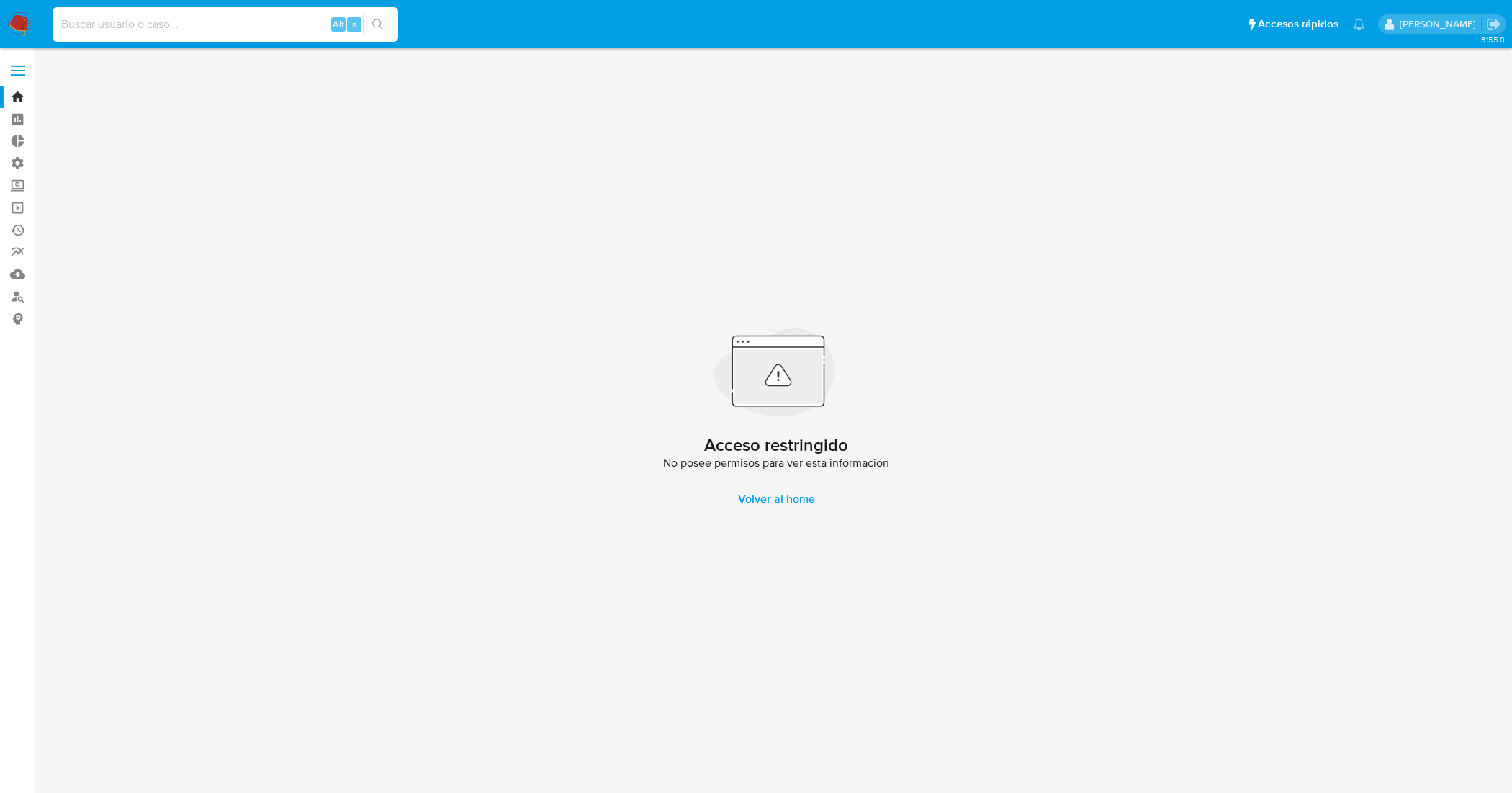
click at [243, 22] on input at bounding box center [225, 24] width 346 height 18
paste input "T6L5p2JeeaqAW8kkhs4eF8J5"
type input "T6L5p2JeeaqAW8kkhs4eF8J5"
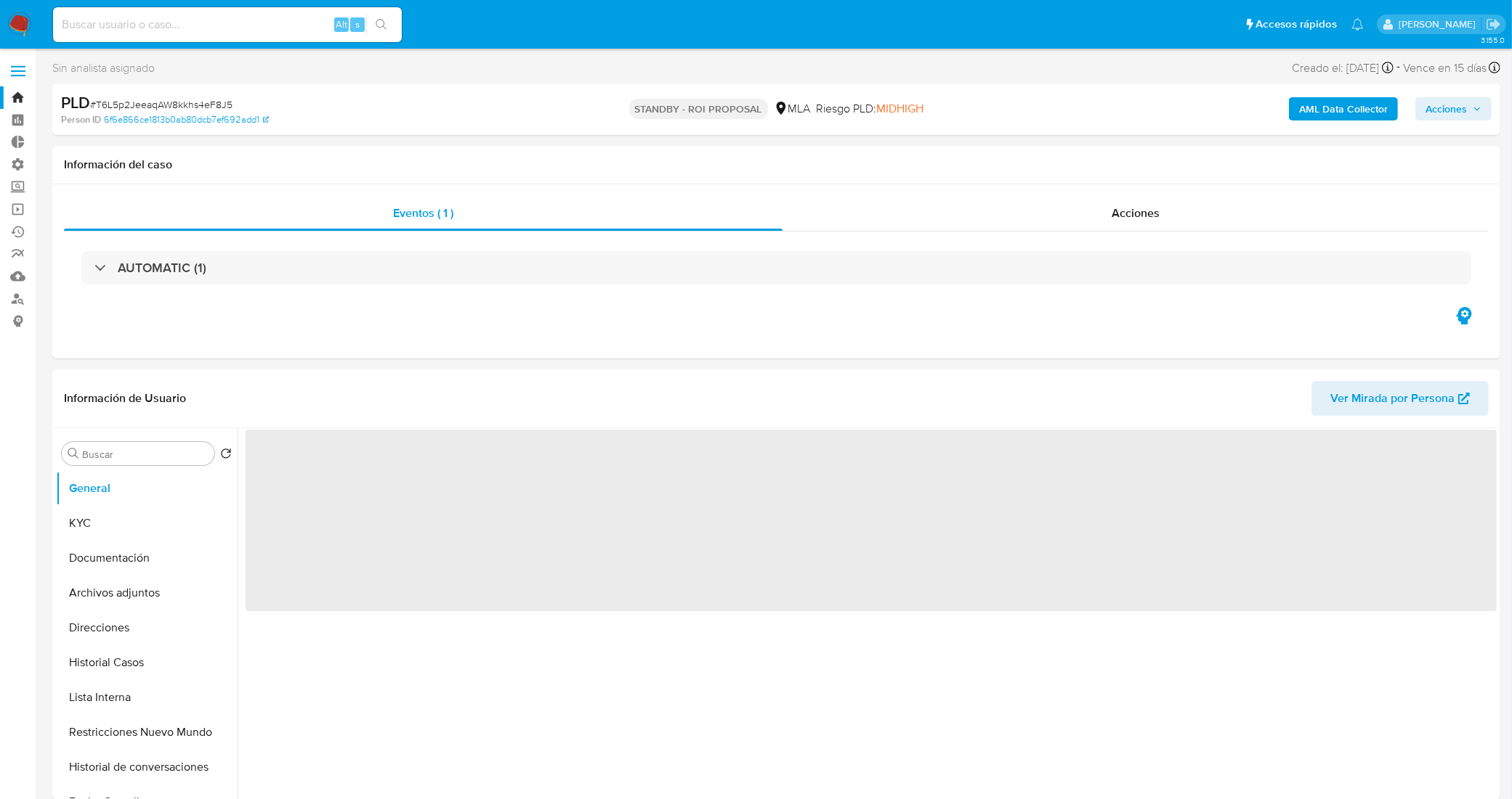
select select "10"
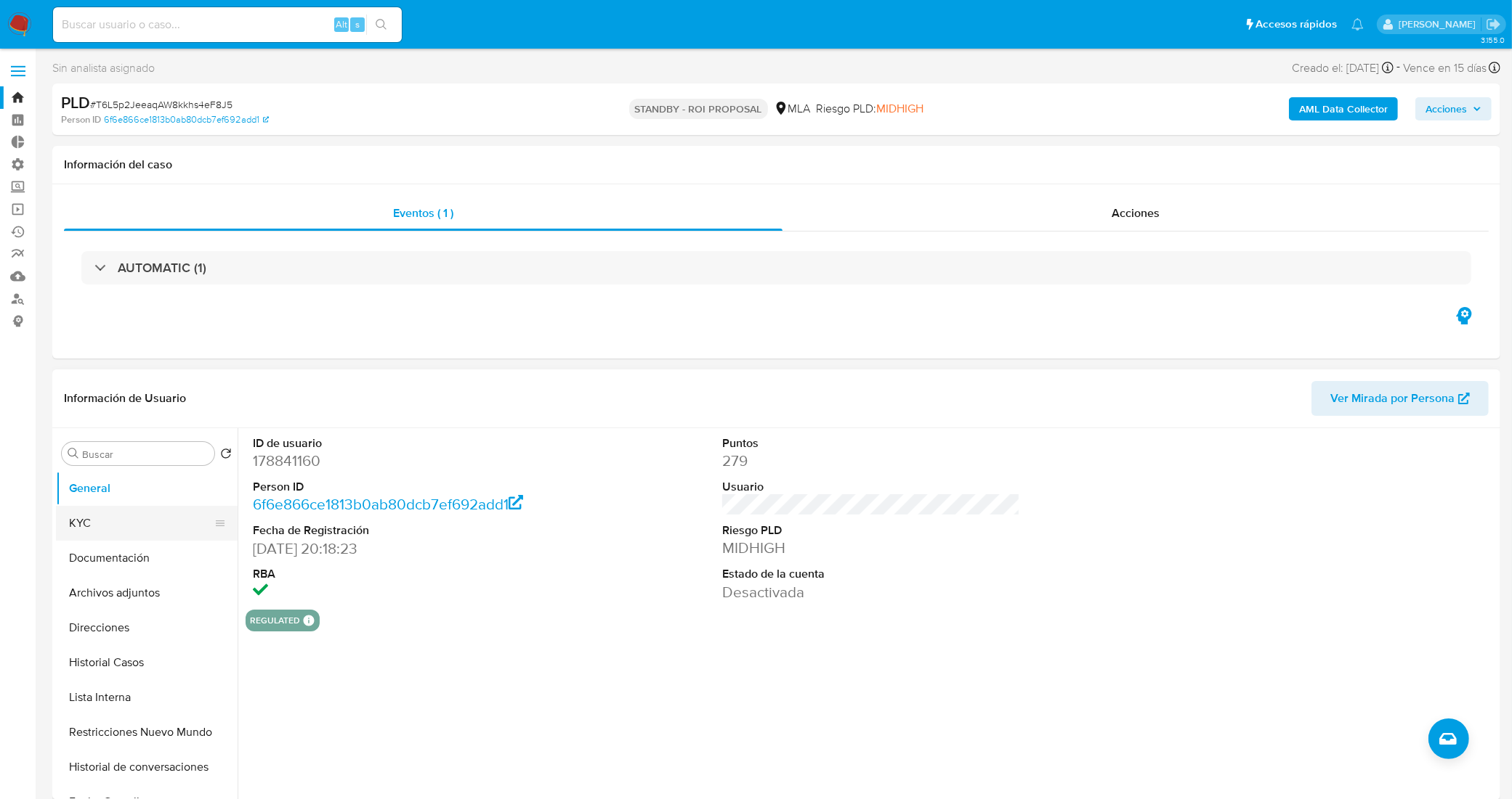
click at [146, 511] on button "KYC" at bounding box center [141, 523] width 170 height 35
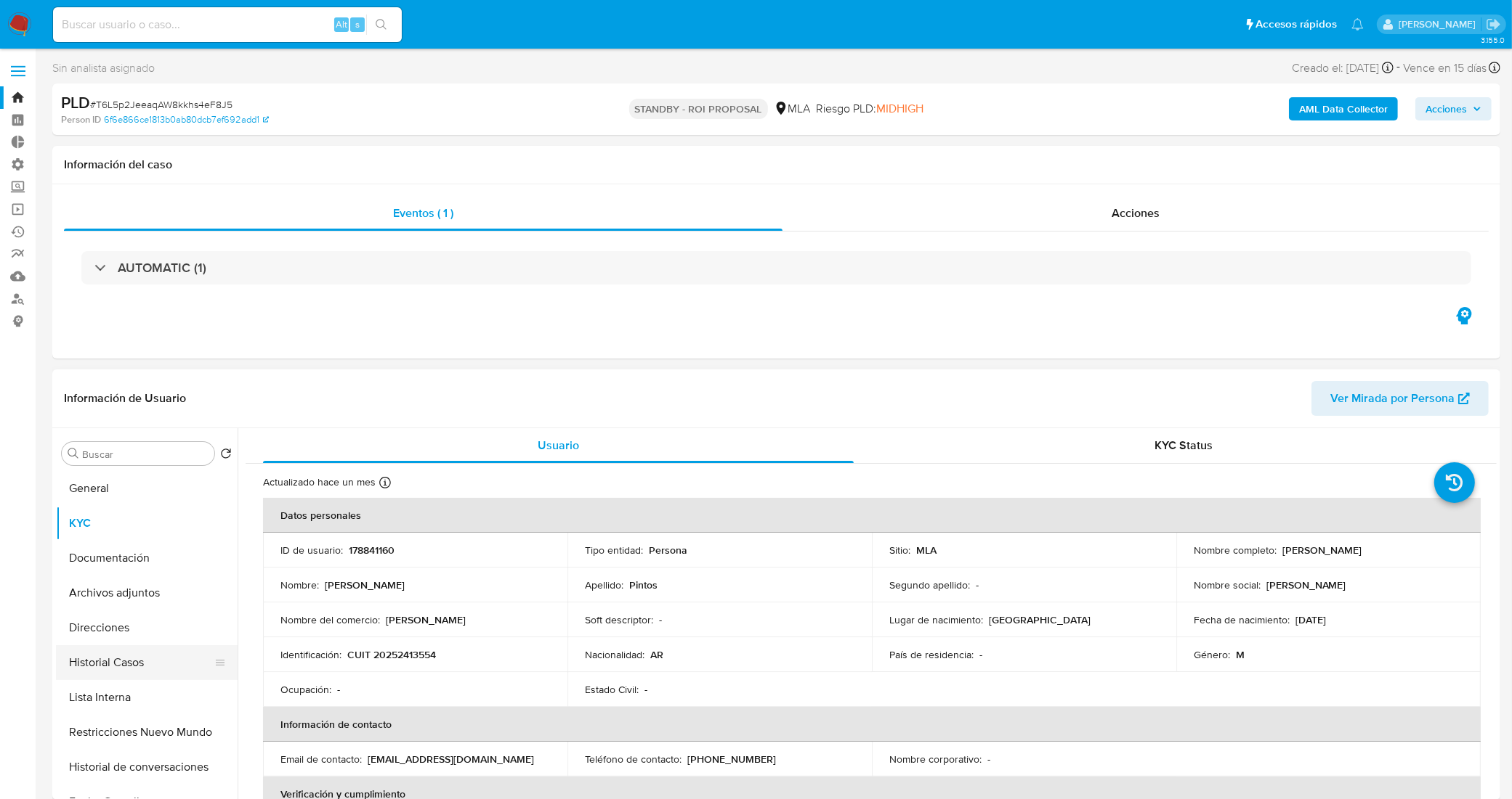
click at [130, 659] on button "Historial Casos" at bounding box center [141, 662] width 170 height 35
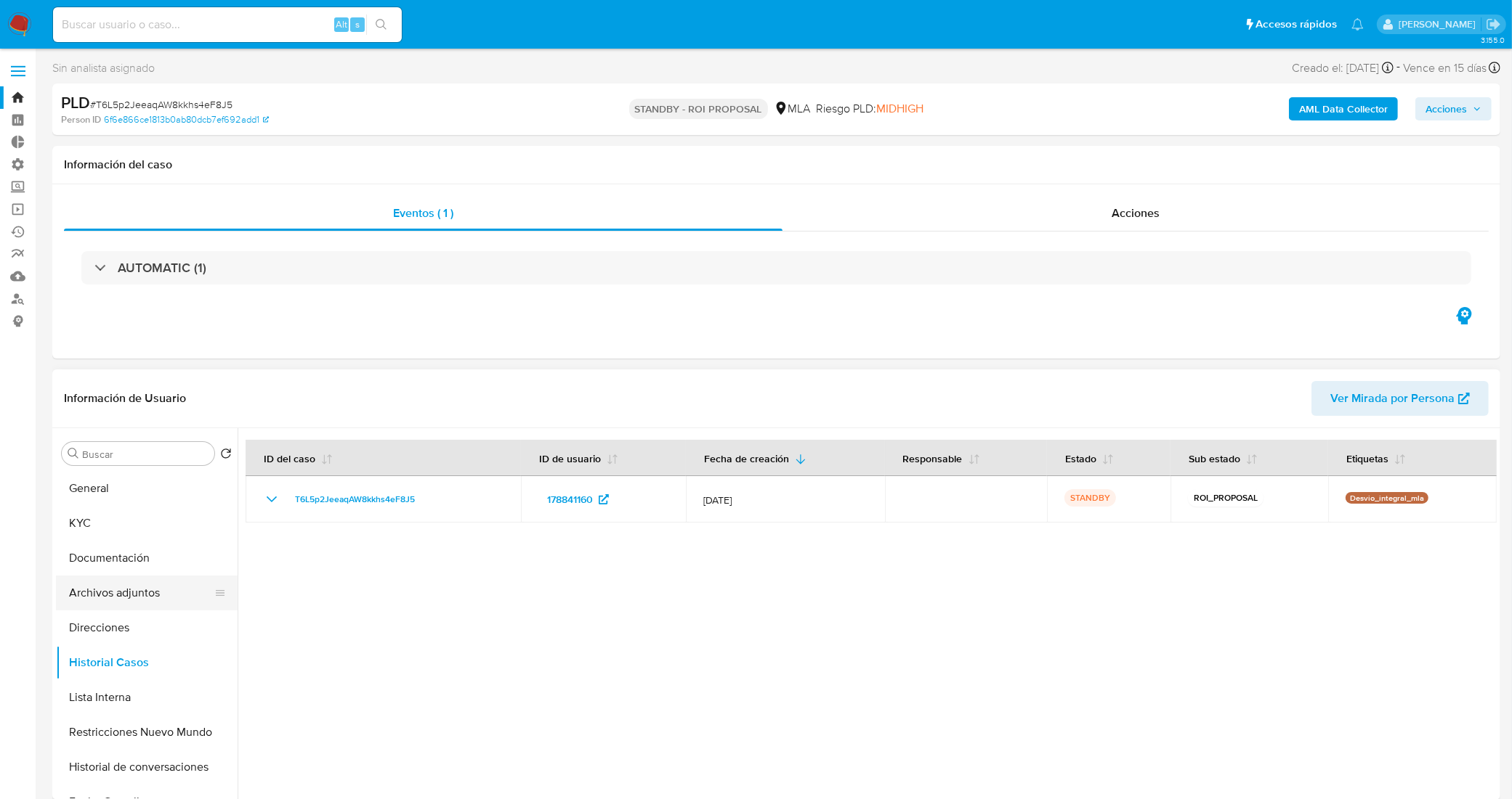
click at [142, 594] on button "Archivos adjuntos" at bounding box center [141, 592] width 170 height 35
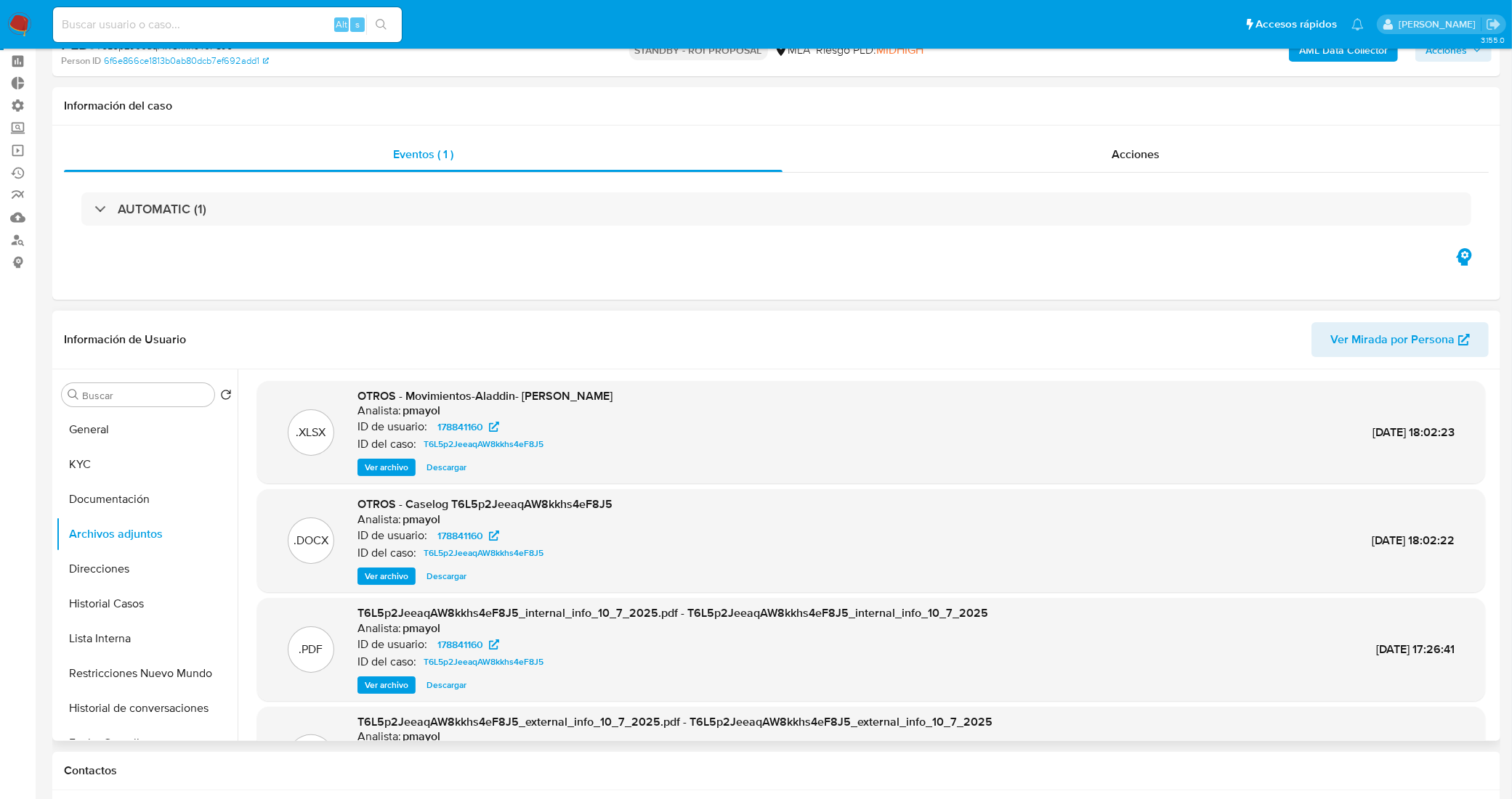
scroll to position [90, 0]
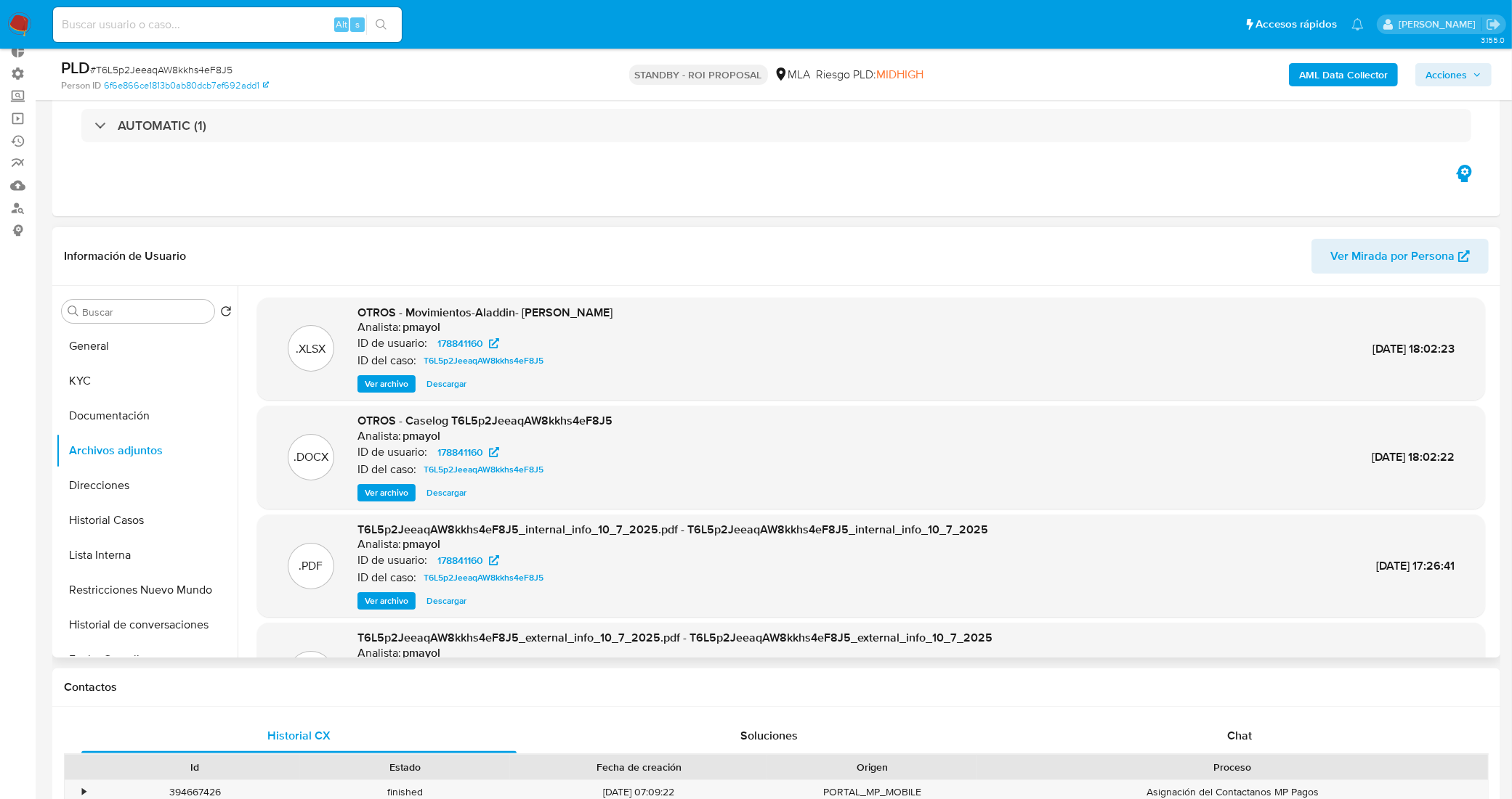
click at [449, 491] on span "Descargar" at bounding box center [446, 493] width 40 height 14
click at [273, 16] on input at bounding box center [227, 24] width 349 height 19
paste input "Q9x0405vZVMN0VZHaWb8Knuf"
type input "Q9x0405vZVMN0VZHaWb8Knuf"
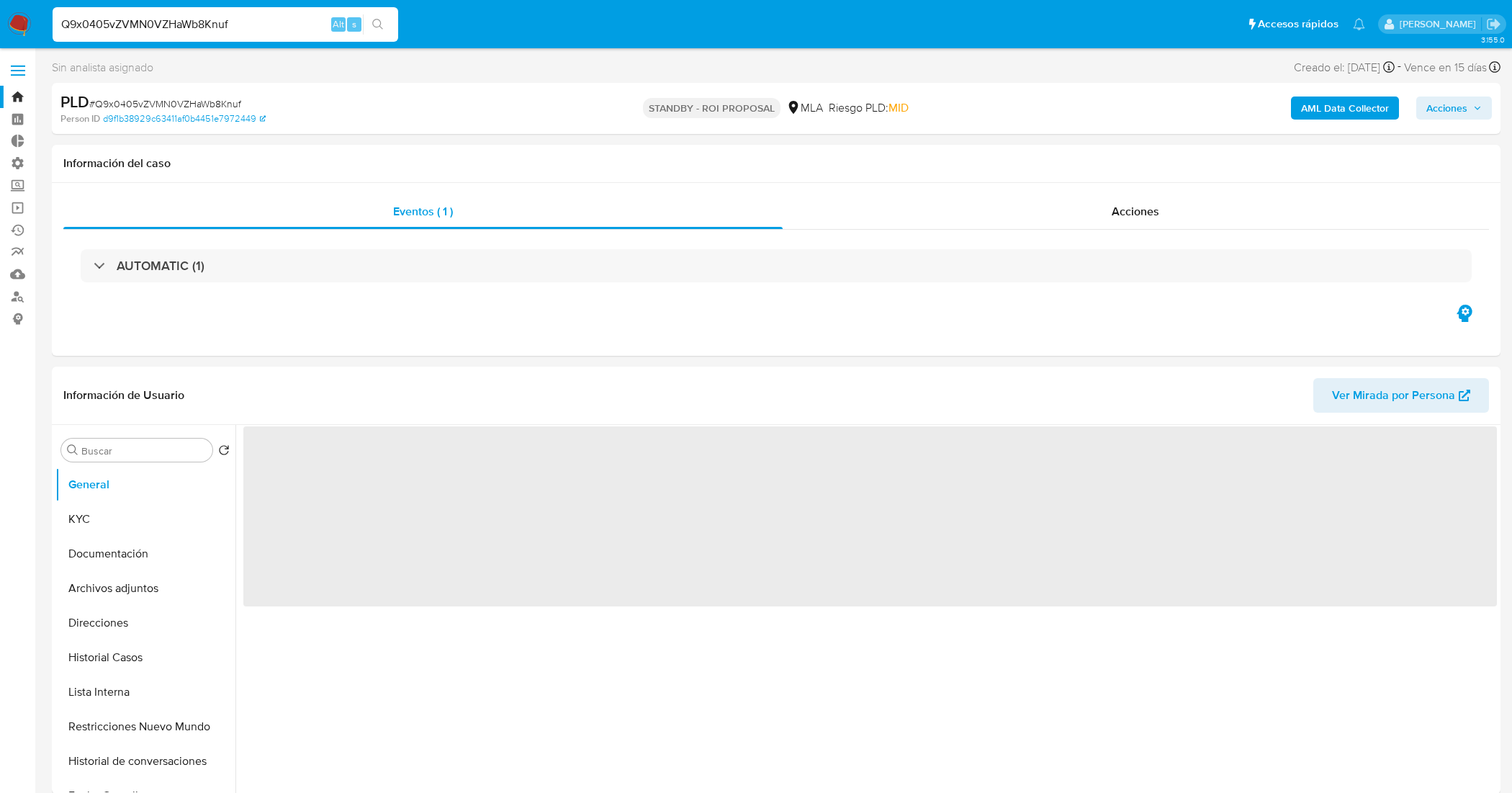
select select "10"
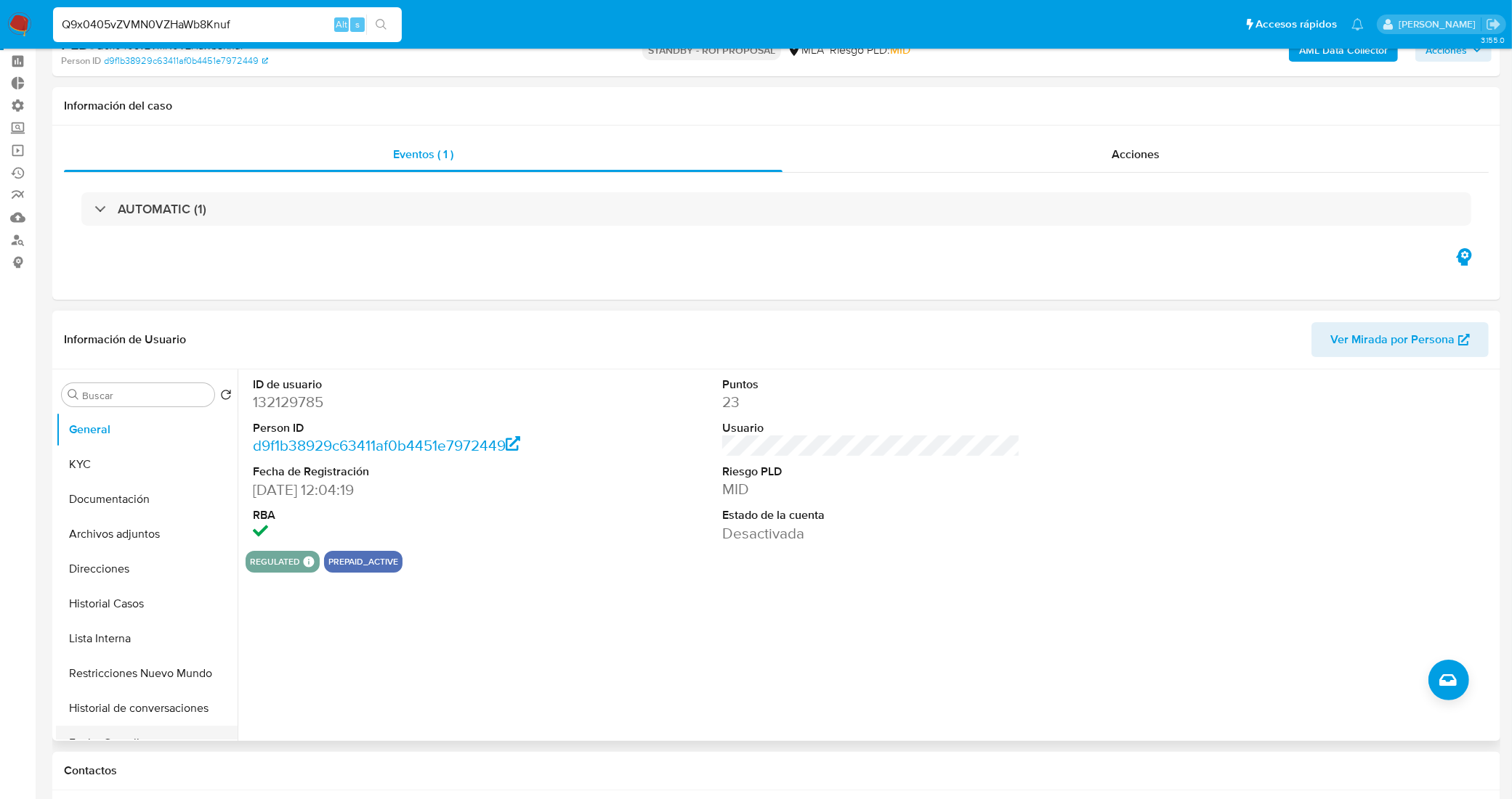
scroll to position [90, 0]
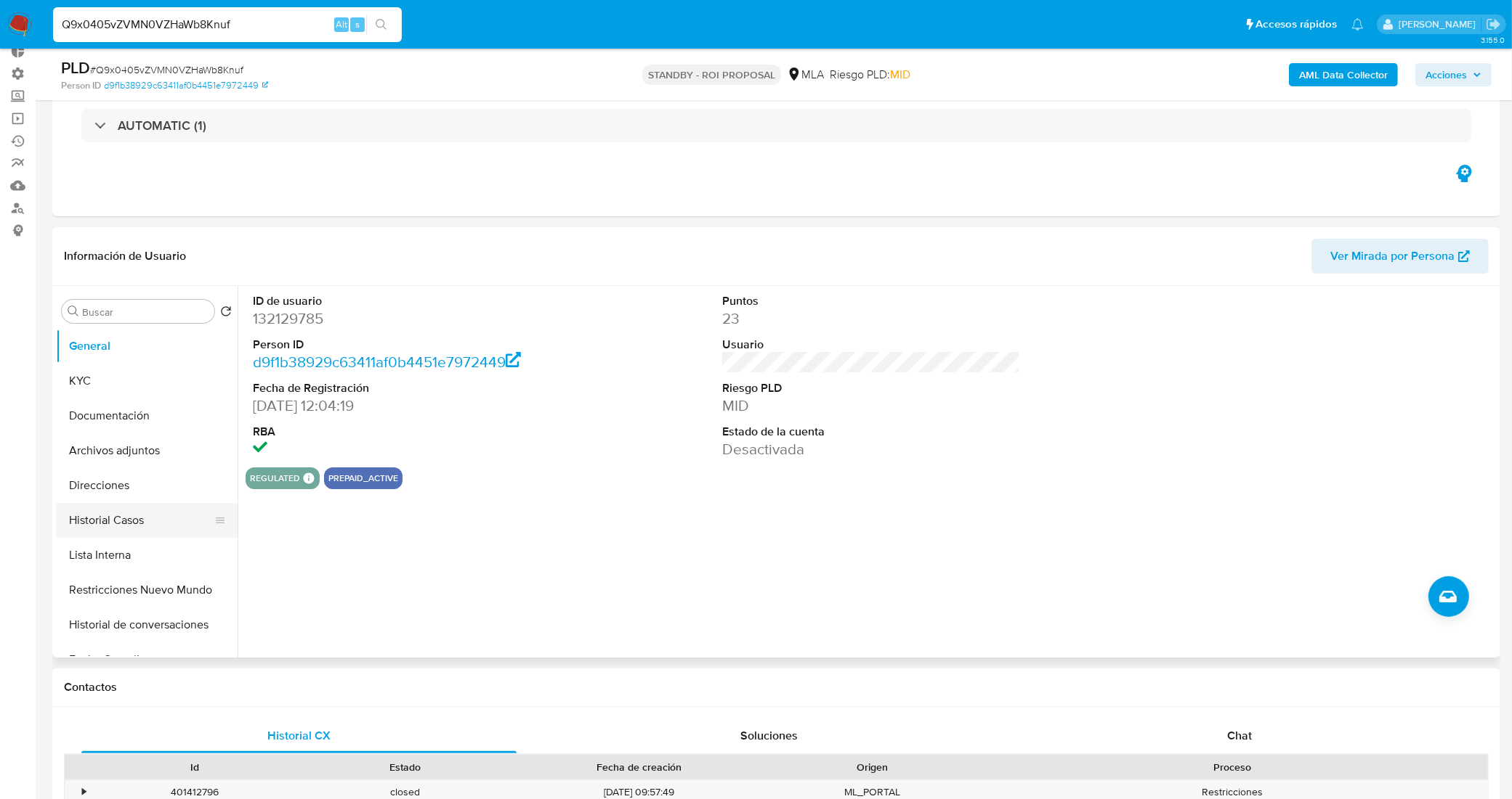
click at [132, 529] on button "Historial Casos" at bounding box center [141, 520] width 170 height 35
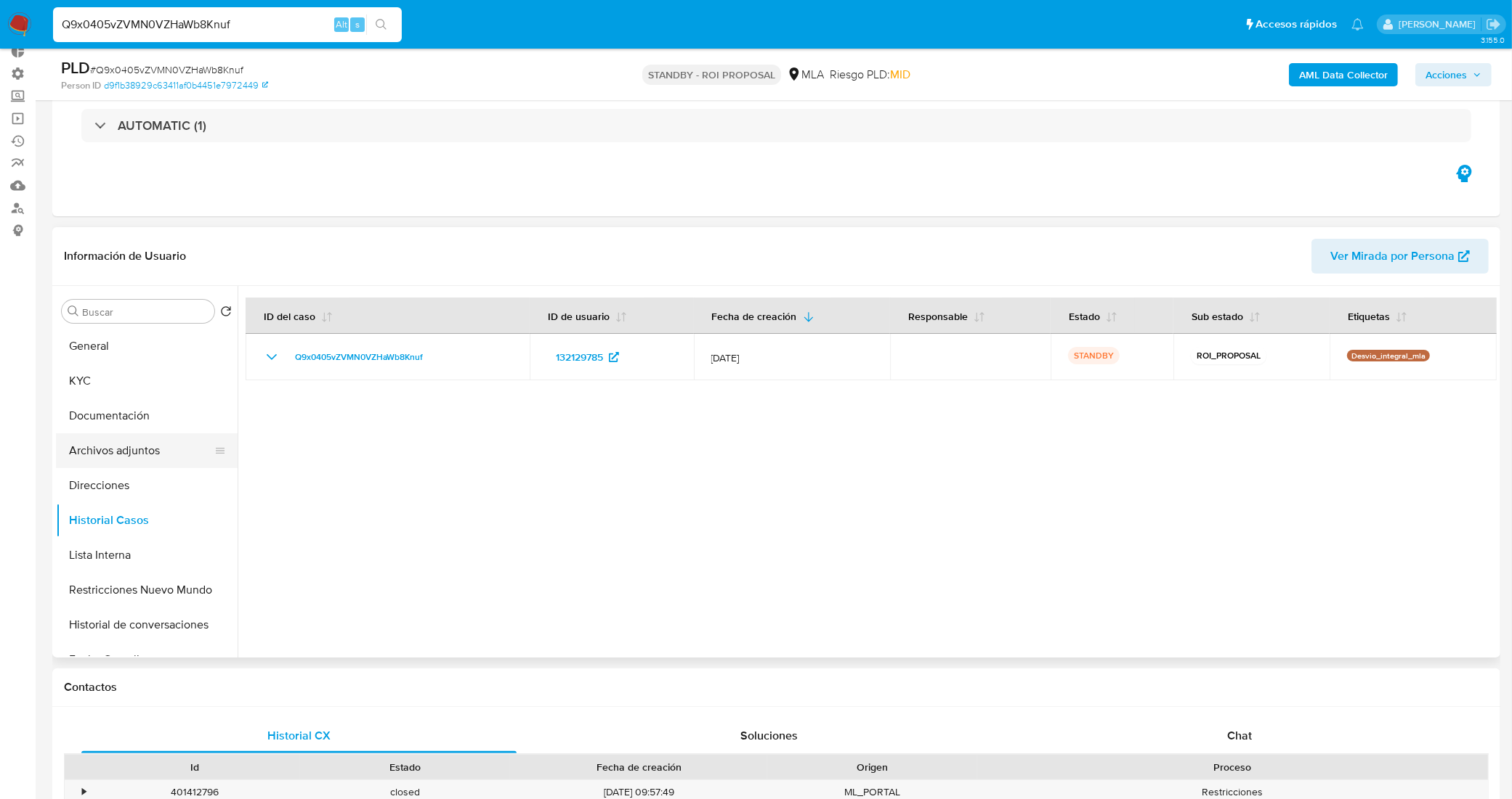
click at [110, 437] on button "Archivos adjuntos" at bounding box center [141, 450] width 170 height 35
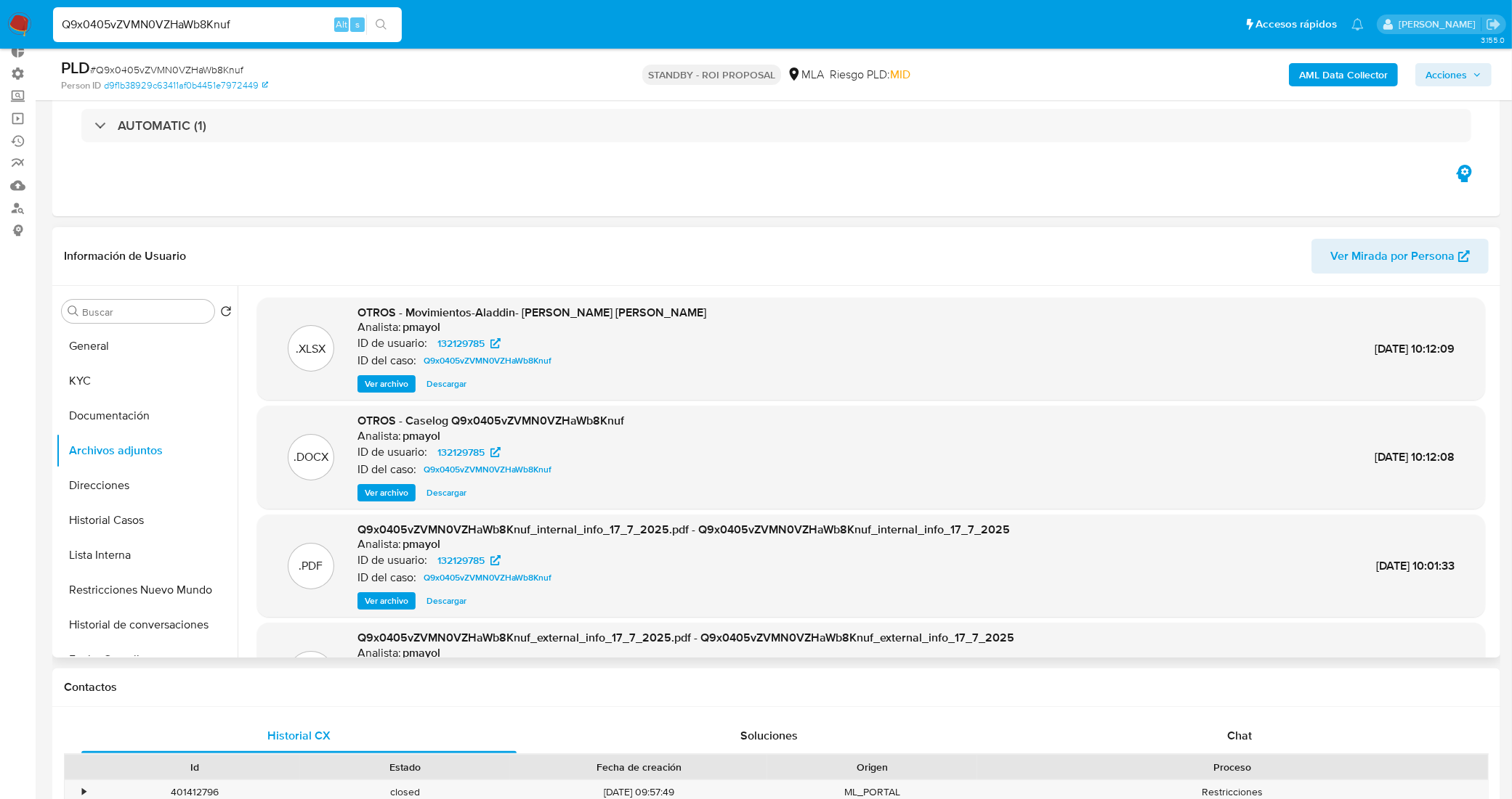
click at [445, 490] on span "Descargar" at bounding box center [446, 493] width 40 height 14
drag, startPoint x: 256, startPoint y: 22, endPoint x: 2, endPoint y: 4, distance: 254.6
click at [2, 4] on nav "Pausado Ver notificaciones Q9x0405vZVMN0VZHaWb8Knuf Alt s Accesos rápidos Presi…" at bounding box center [756, 24] width 1512 height 49
paste input "YZhvTU6cmvLNqiMJxuxDzwOv"
type input "YZhvTU6cmvLNqiMJxuxDzwOv"
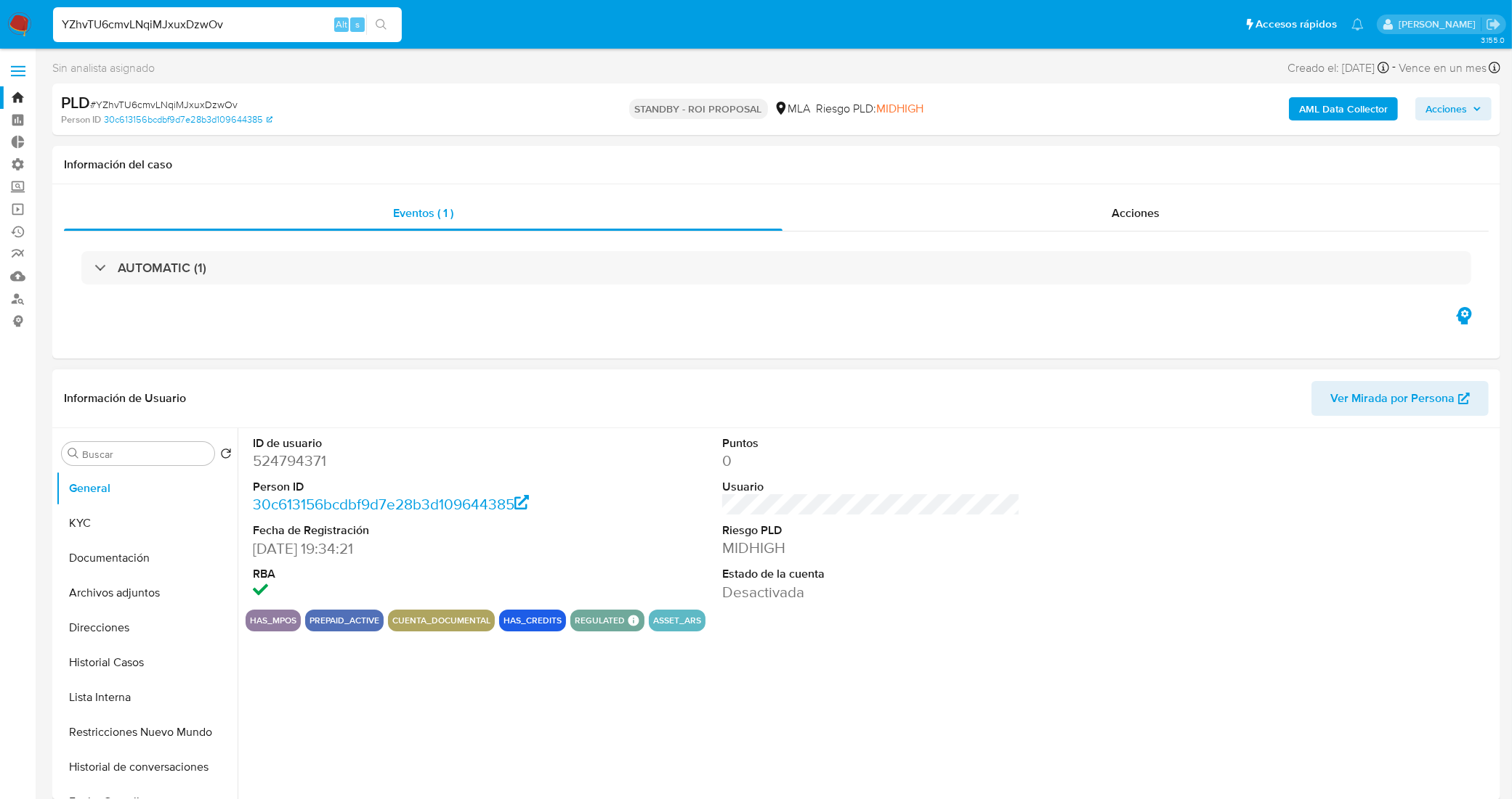
select select "10"
click at [146, 667] on button "Historial Casos" at bounding box center [141, 662] width 170 height 35
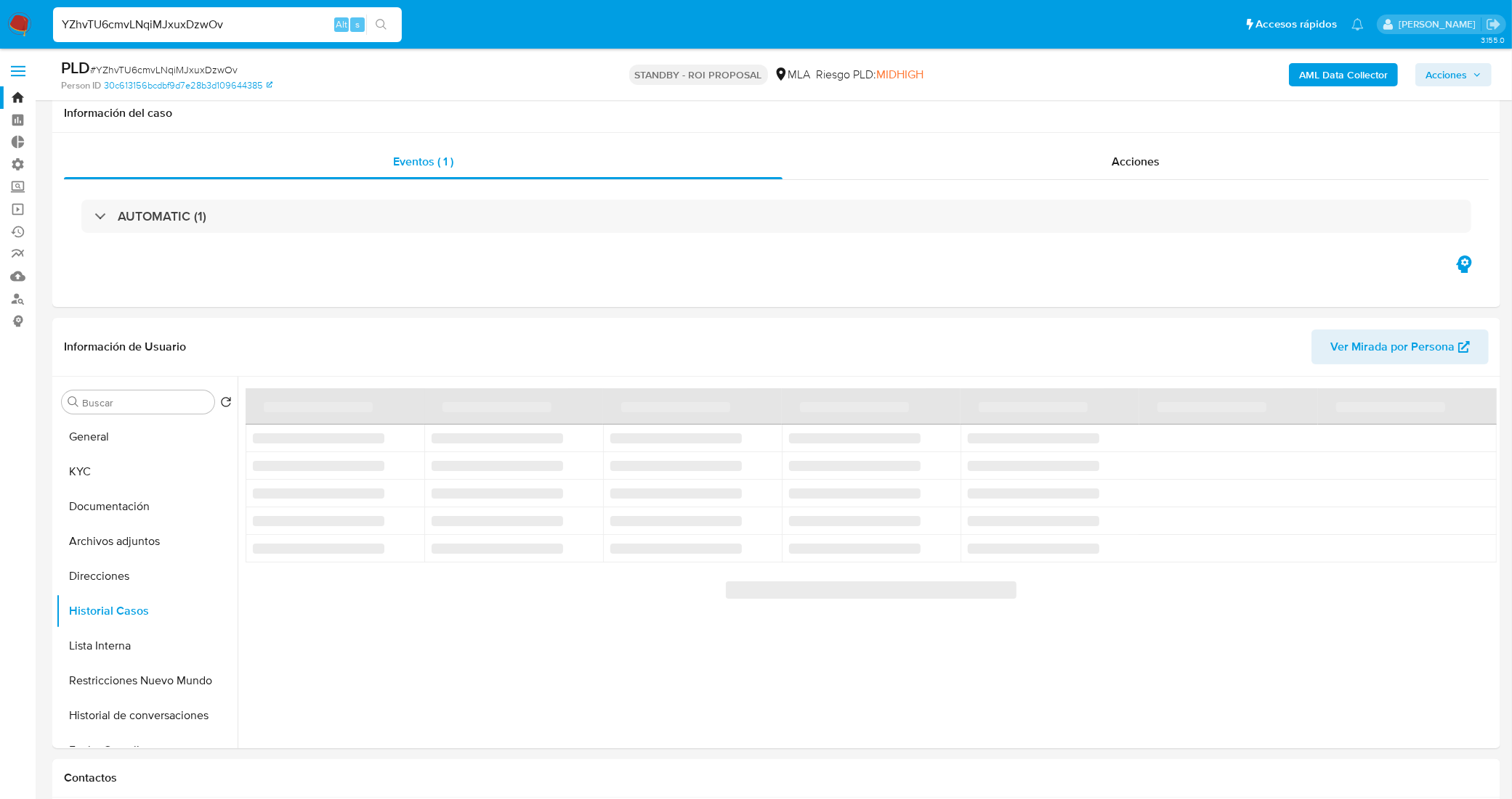
scroll to position [90, 0]
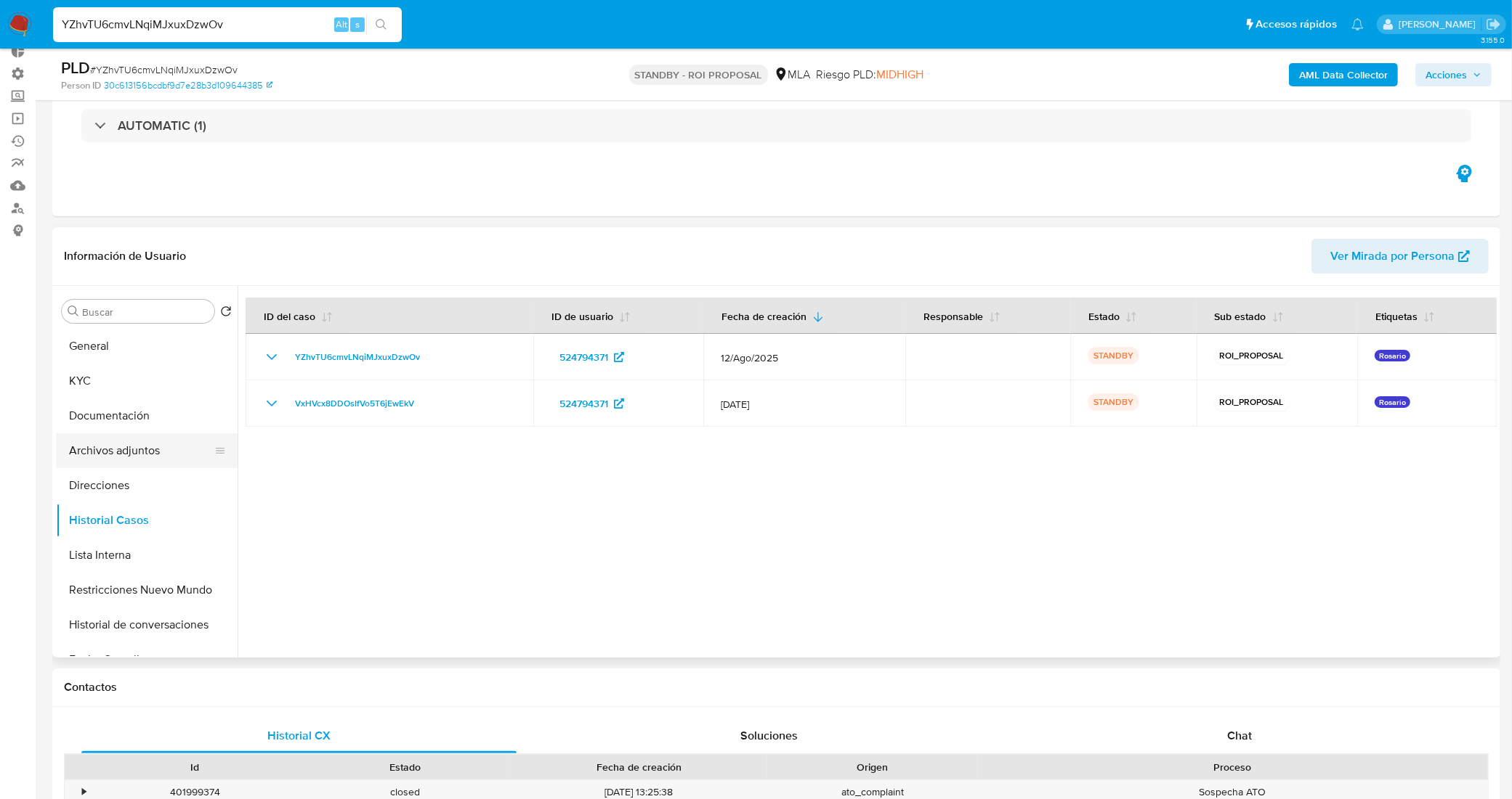
click at [131, 455] on button "Archivos adjuntos" at bounding box center [141, 450] width 170 height 35
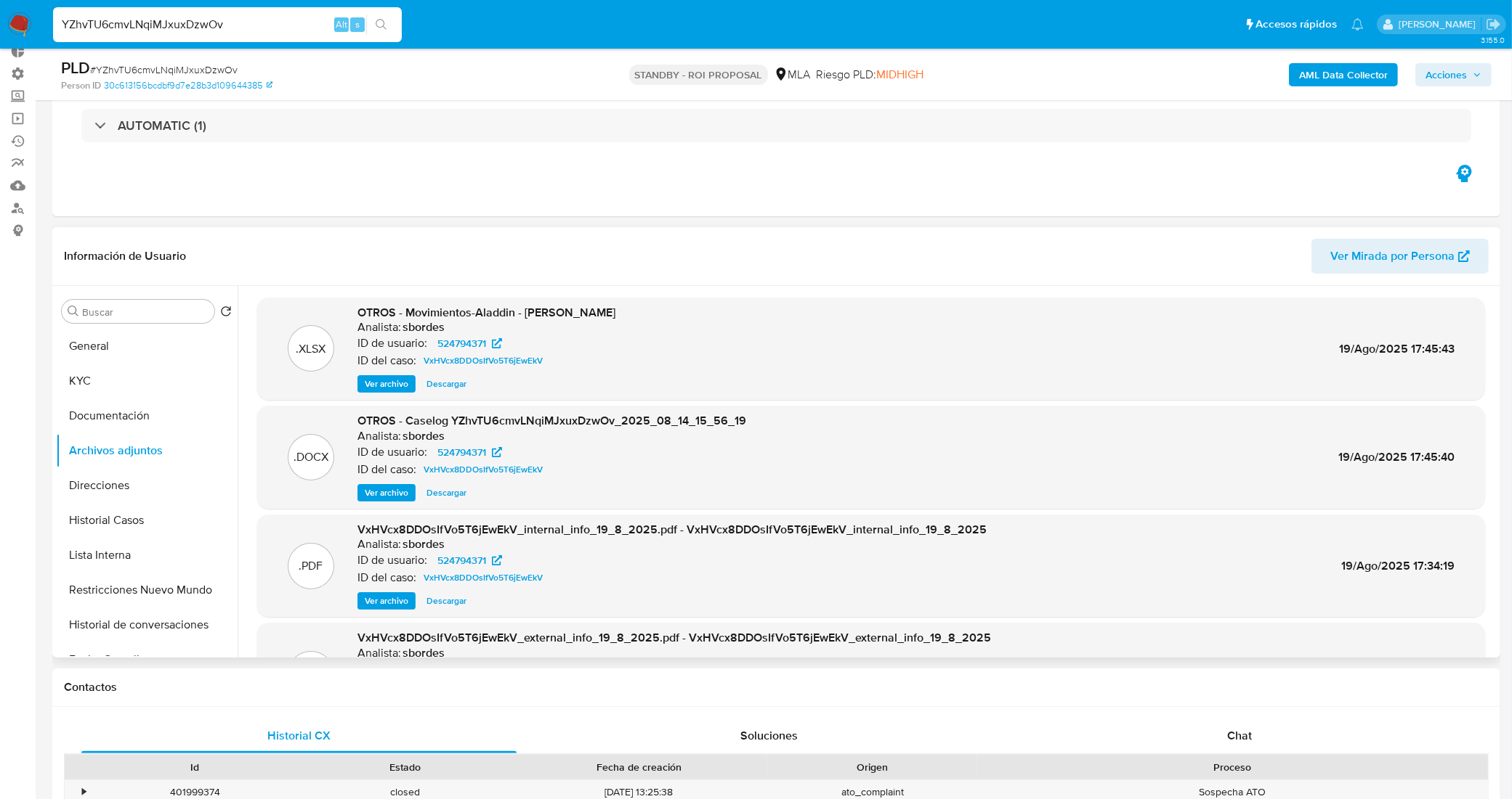
click at [445, 488] on span "Descargar" at bounding box center [446, 493] width 40 height 14
drag, startPoint x: 253, startPoint y: 19, endPoint x: 0, endPoint y: -7, distance: 254.3
paste input "9QIIP1r5IATTHo7O8oAylN0f"
type input "9QIIP1r5IATTHo7O8oAylN0f"
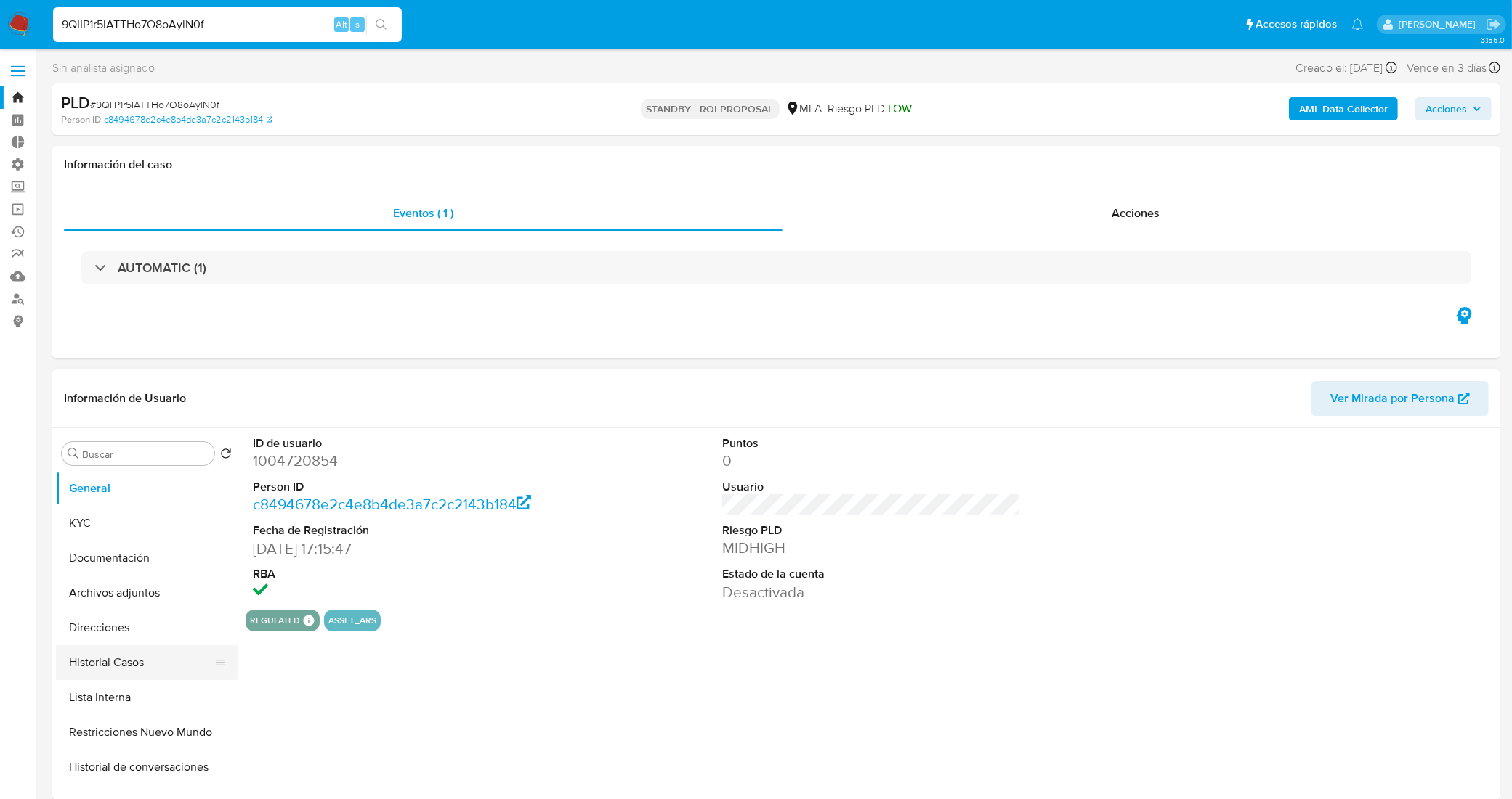
click at [86, 671] on button "Historial Casos" at bounding box center [141, 662] width 170 height 35
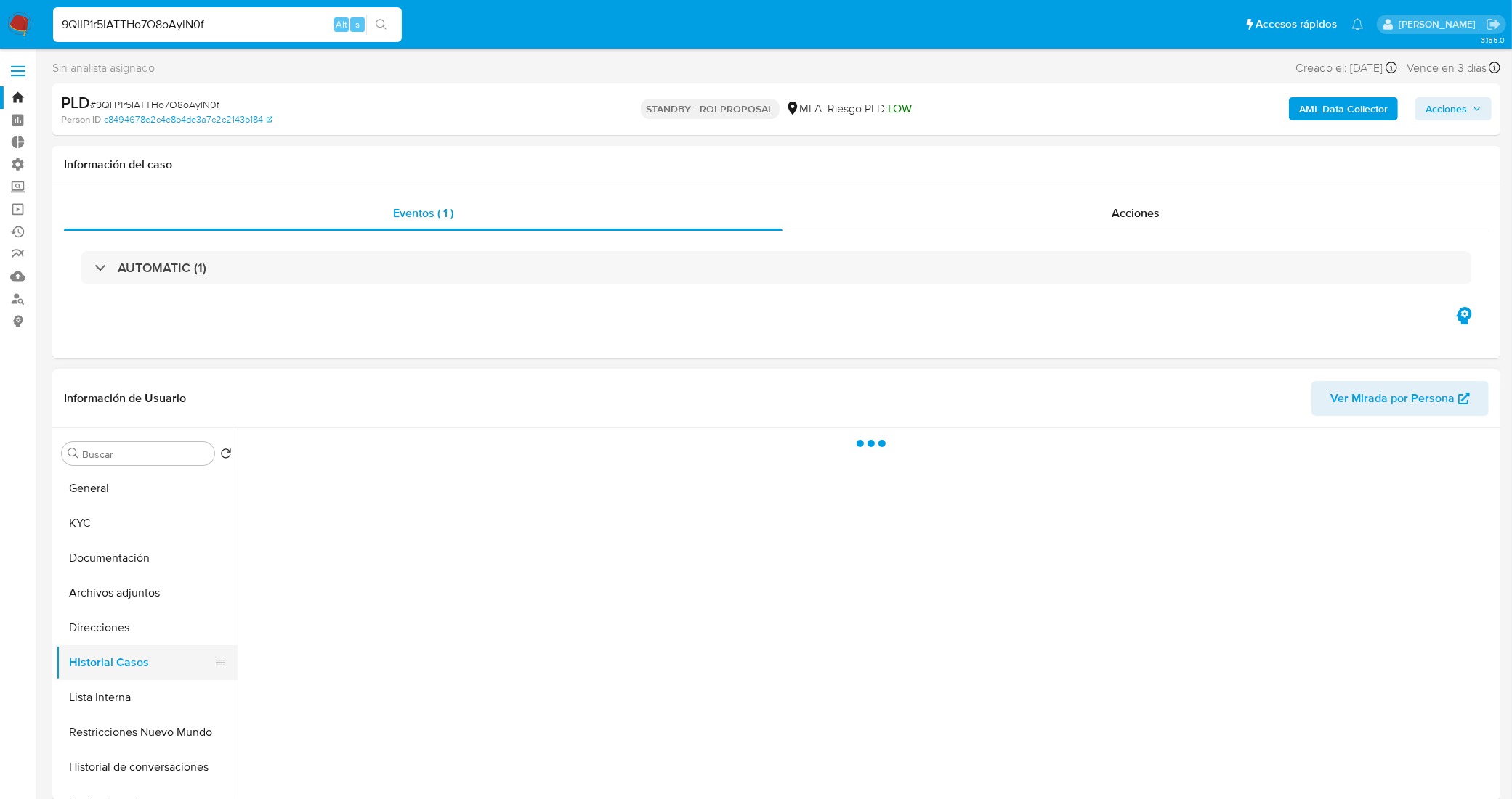
select select "10"
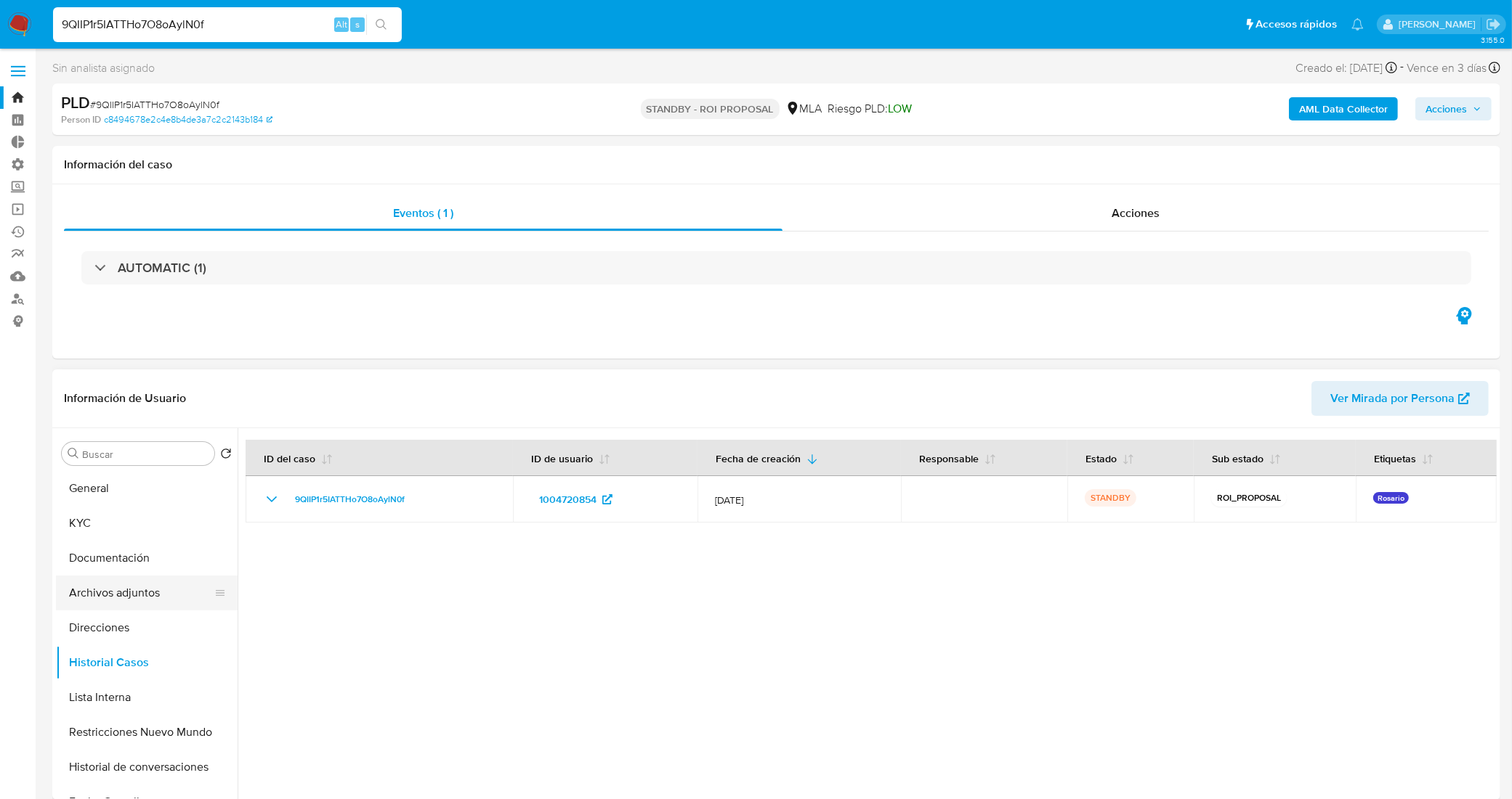
click at [142, 593] on button "Archivos adjuntos" at bounding box center [141, 592] width 170 height 35
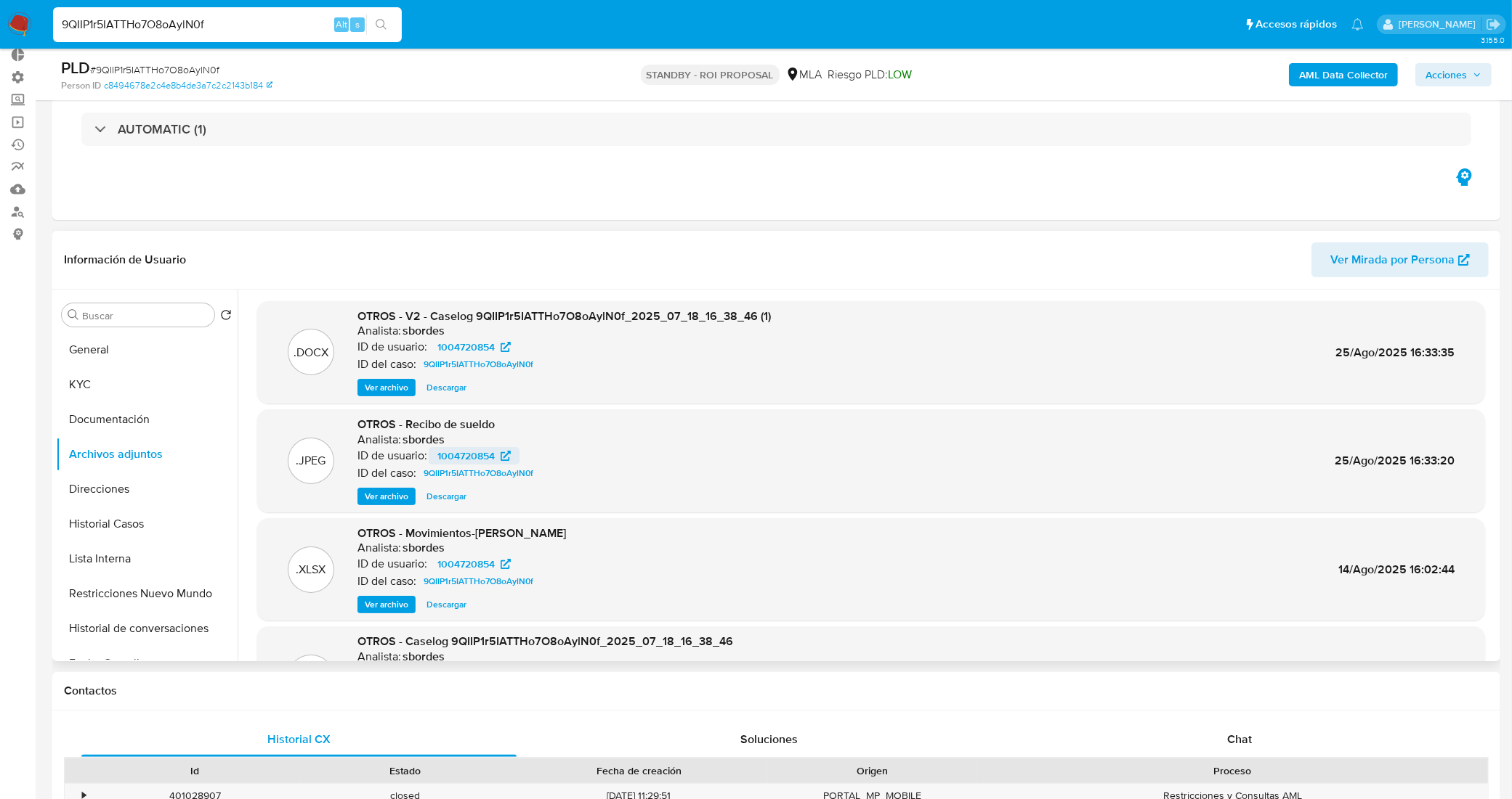
scroll to position [90, 0]
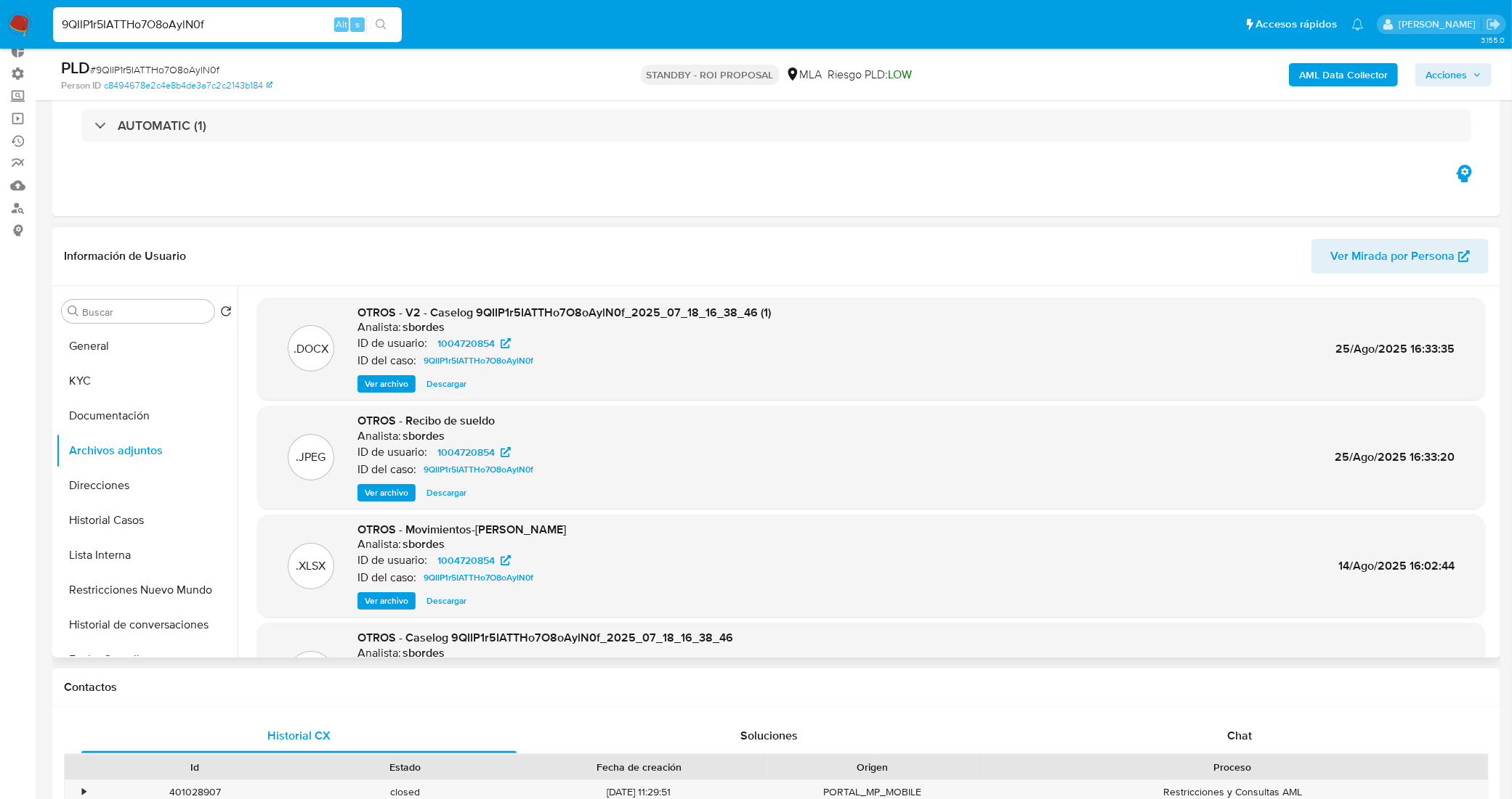
click at [451, 387] on span "Descargar" at bounding box center [446, 384] width 40 height 14
